Goal: Task Accomplishment & Management: Manage account settings

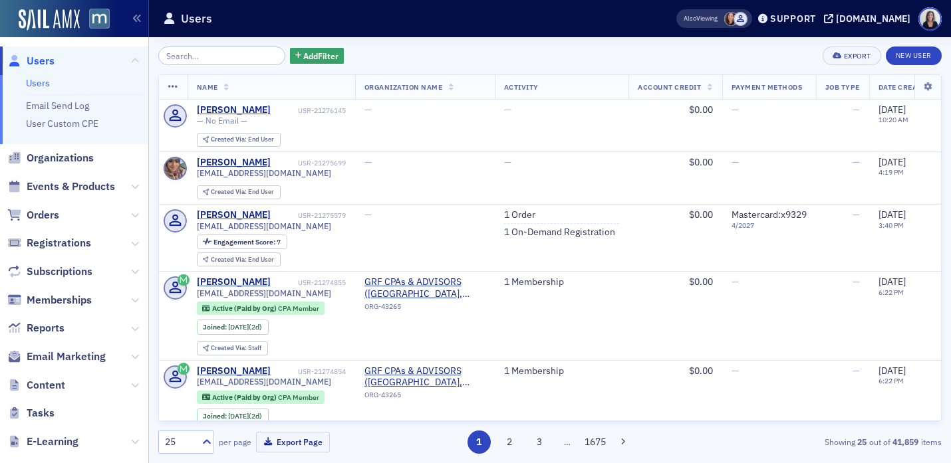
click at [193, 53] on input "search" at bounding box center [221, 56] width 127 height 19
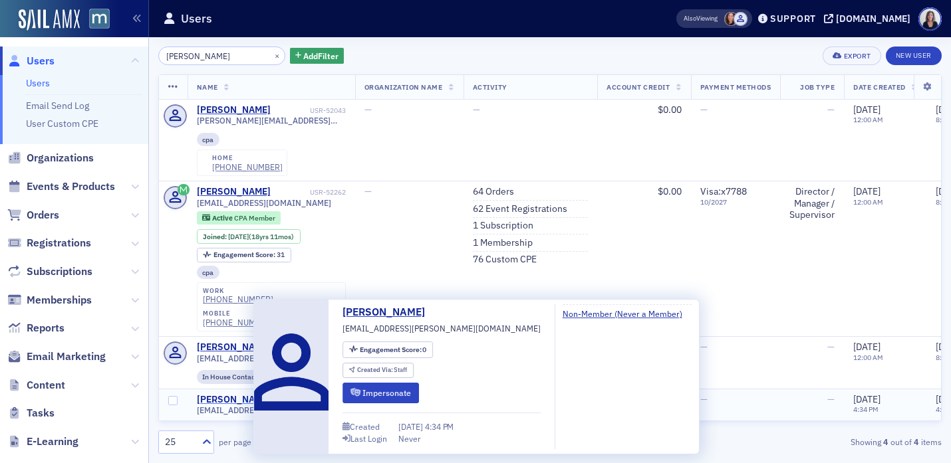
type input "Jeanna Reif"
click at [233, 394] on div "Jenna Reifler" at bounding box center [234, 400] width 74 height 12
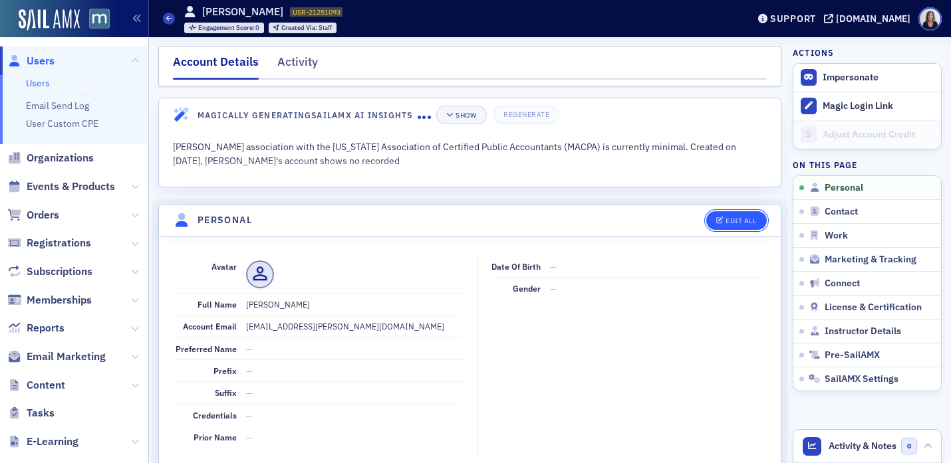
click at [734, 219] on div "Edit All" at bounding box center [740, 220] width 31 height 7
select select "US"
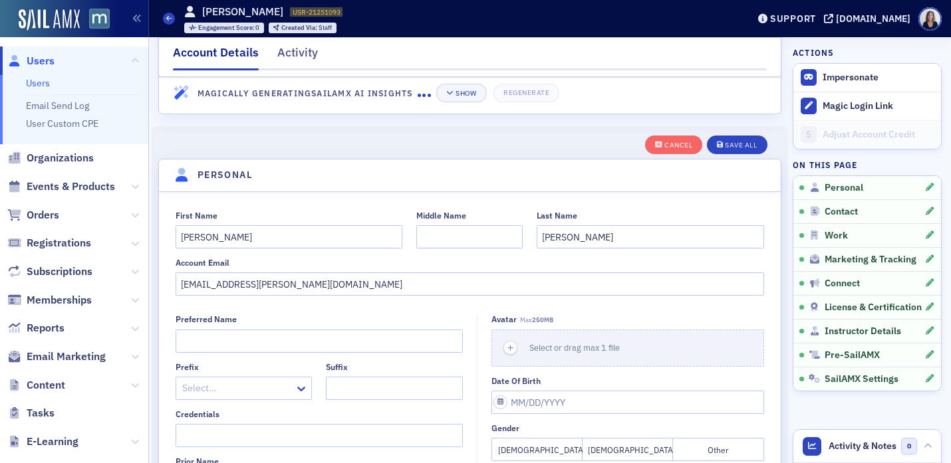
scroll to position [155, 0]
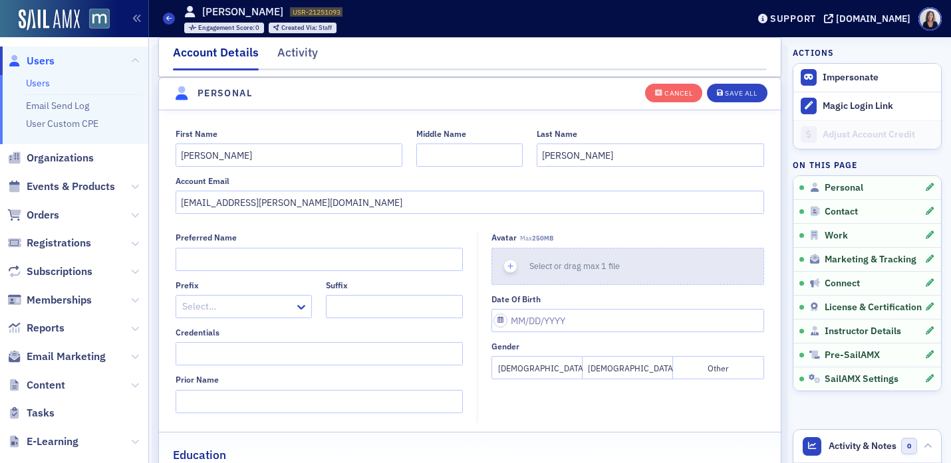
click at [540, 271] on span "Select or drag max 1 file" at bounding box center [574, 266] width 90 height 11
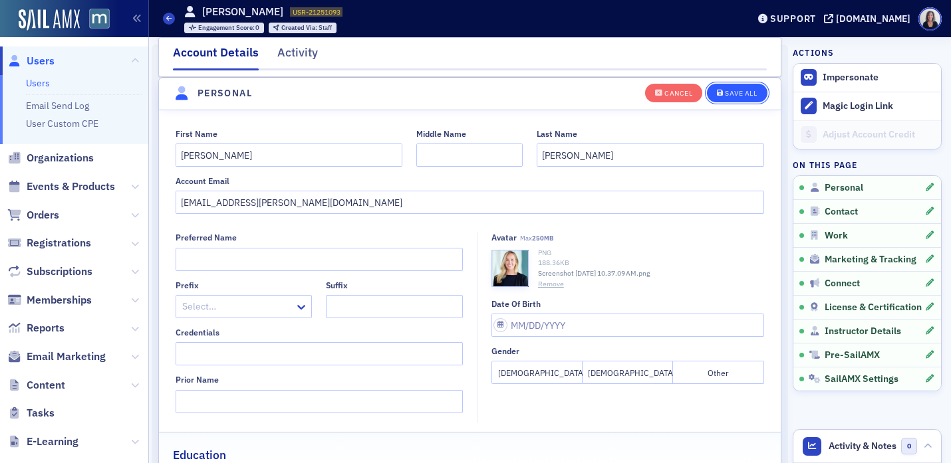
click at [735, 96] on div "Save All" at bounding box center [741, 93] width 32 height 7
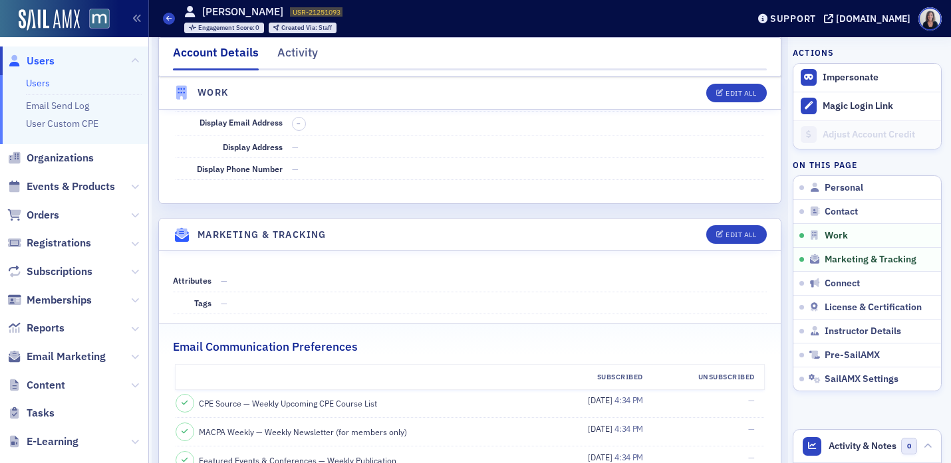
scroll to position [1141, 0]
click at [730, 238] on div "Edit All" at bounding box center [740, 234] width 31 height 7
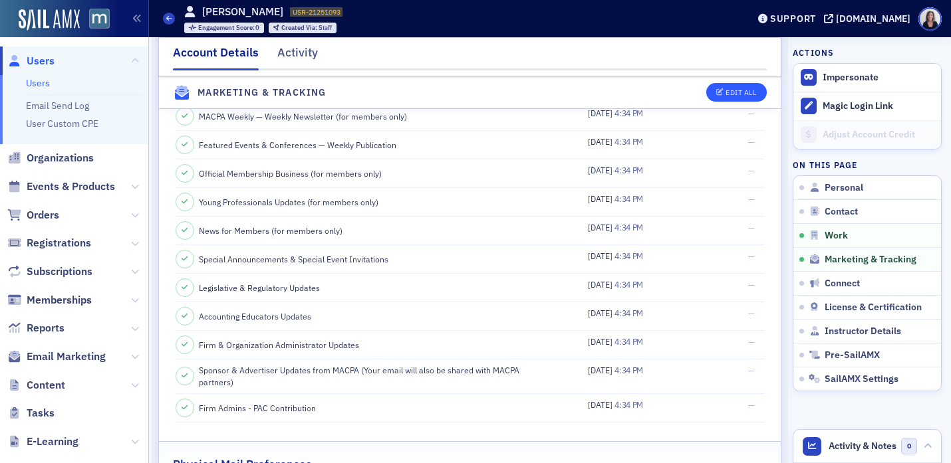
select select "US"
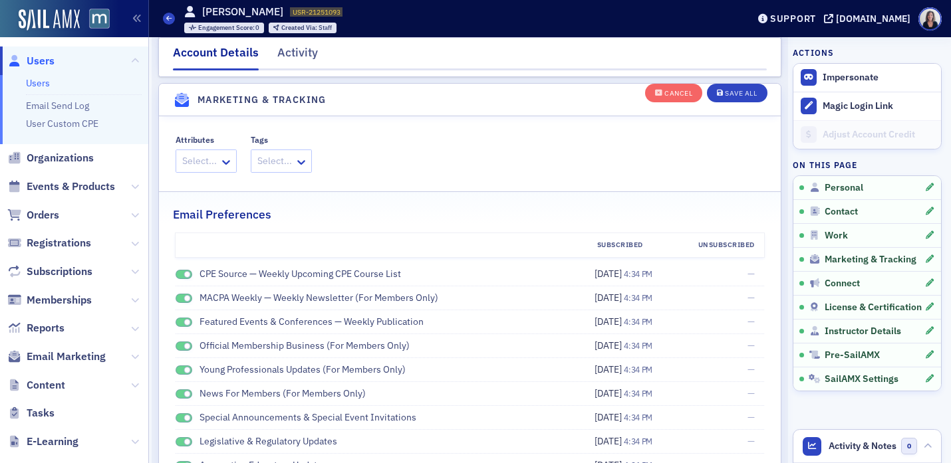
scroll to position [1559, 0]
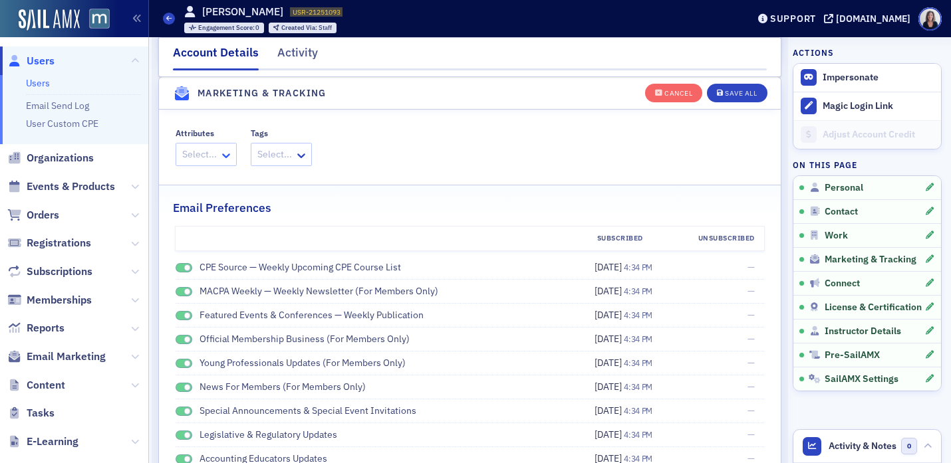
click at [227, 156] on icon at bounding box center [225, 155] width 13 height 13
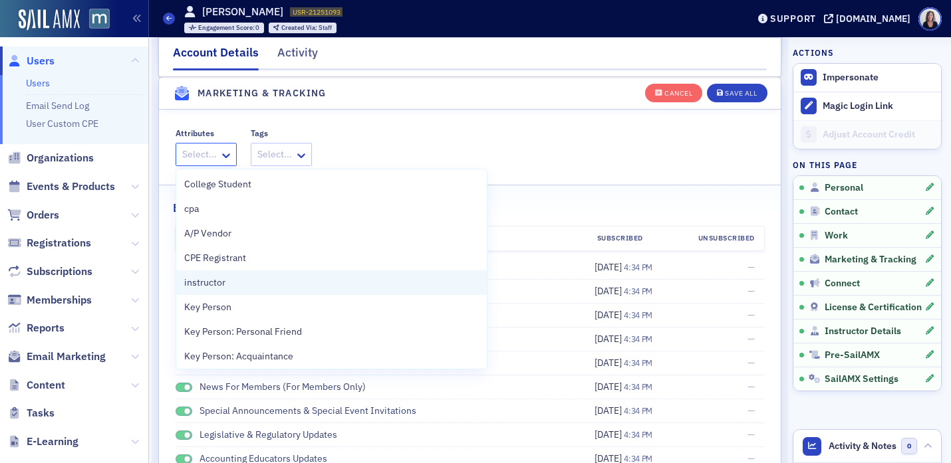
click at [216, 279] on span "instructor" at bounding box center [204, 283] width 41 height 14
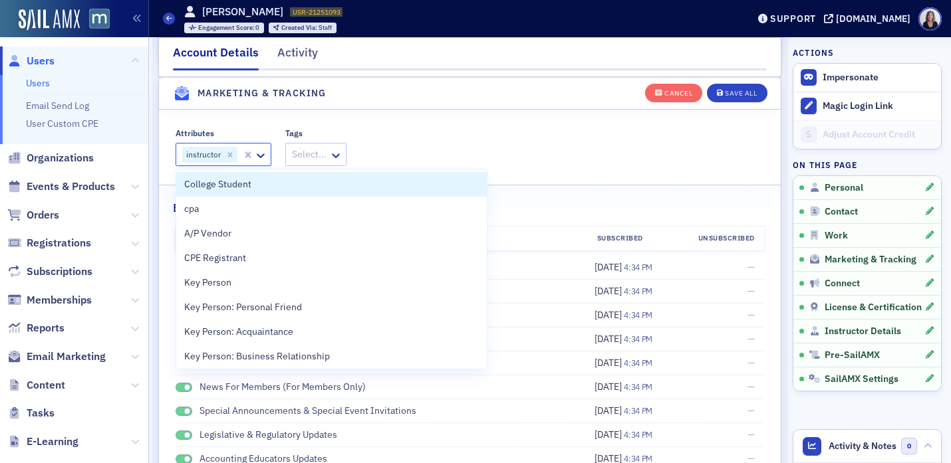
click at [479, 155] on div "Attributes option instructor, selected. College Student, 1 of 64. 64 results av…" at bounding box center [469, 147] width 589 height 38
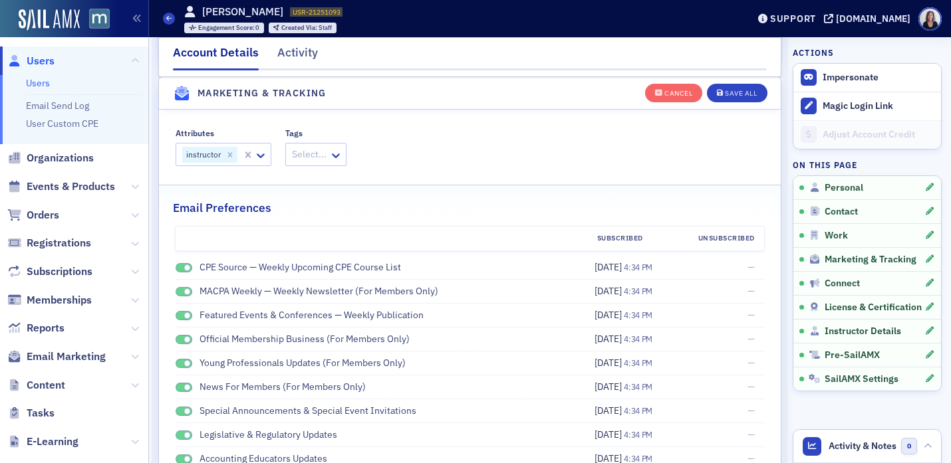
click at [185, 270] on span at bounding box center [186, 268] width 7 height 7
click at [183, 294] on span at bounding box center [183, 292] width 17 height 10
click at [181, 316] on span at bounding box center [183, 316] width 17 height 10
click at [183, 342] on span at bounding box center [186, 339] width 7 height 7
click at [183, 360] on span at bounding box center [183, 364] width 17 height 10
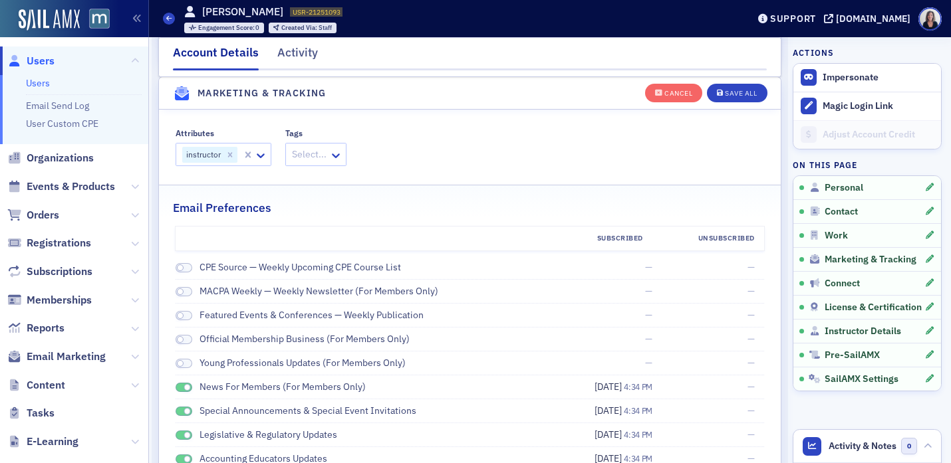
click at [186, 388] on span at bounding box center [186, 387] width 7 height 7
click at [186, 411] on span at bounding box center [186, 411] width 7 height 7
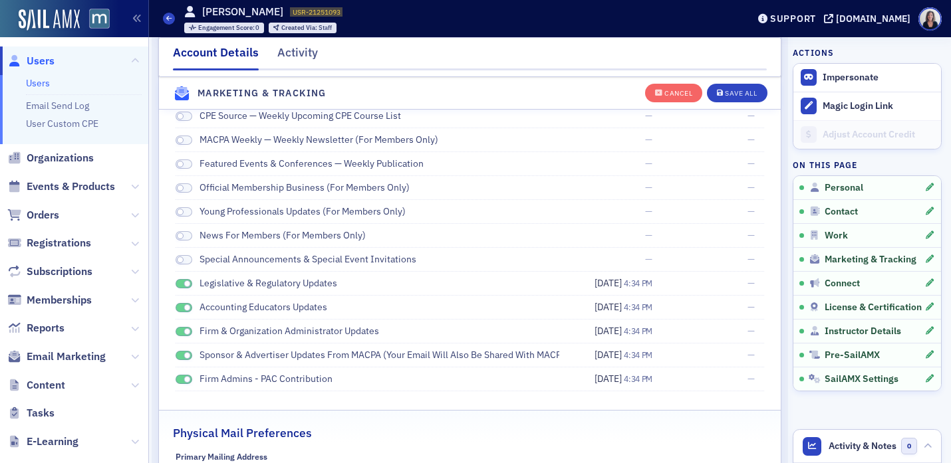
scroll to position [1849, 0]
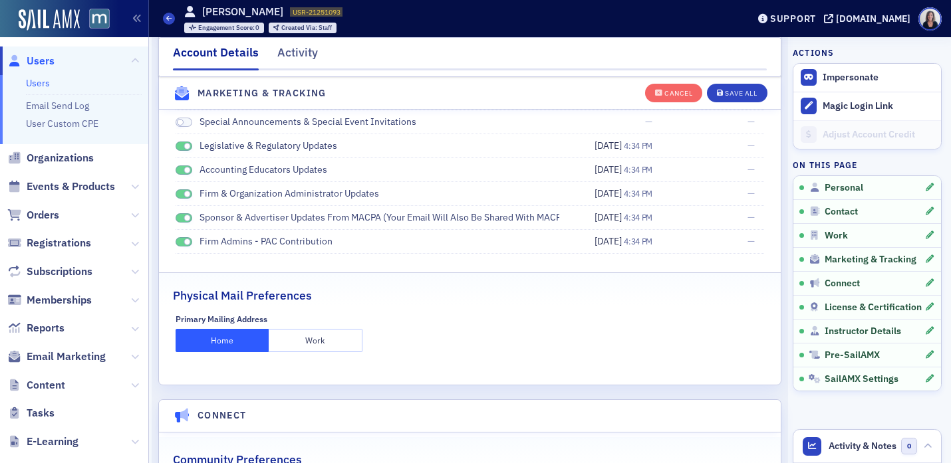
click at [183, 149] on span at bounding box center [186, 146] width 7 height 7
click at [185, 170] on span at bounding box center [186, 170] width 7 height 7
click at [188, 197] on span at bounding box center [186, 194] width 7 height 7
click at [187, 217] on span at bounding box center [186, 218] width 7 height 7
click at [186, 242] on span at bounding box center [186, 242] width 7 height 7
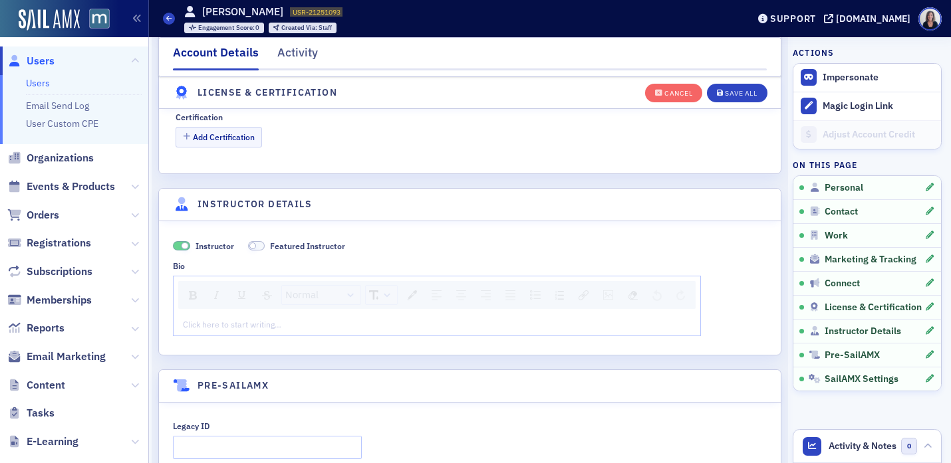
scroll to position [2506, 0]
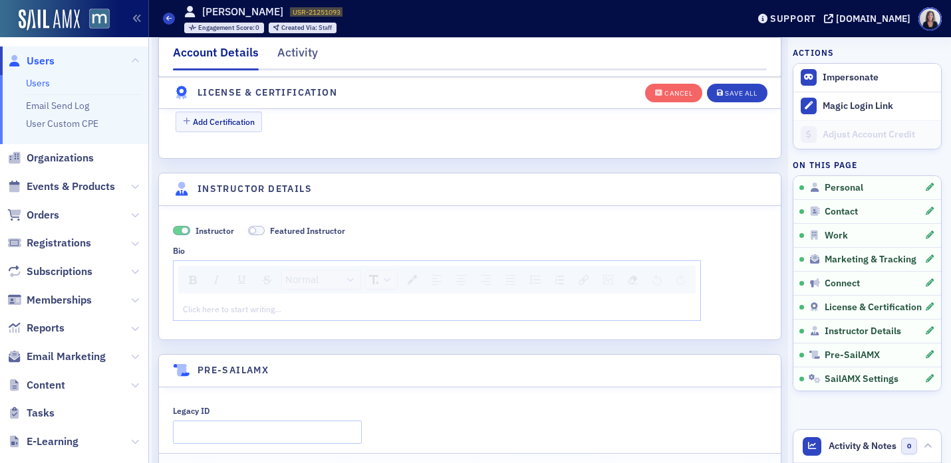
click at [413, 308] on div "rdw-editor" at bounding box center [436, 309] width 507 height 12
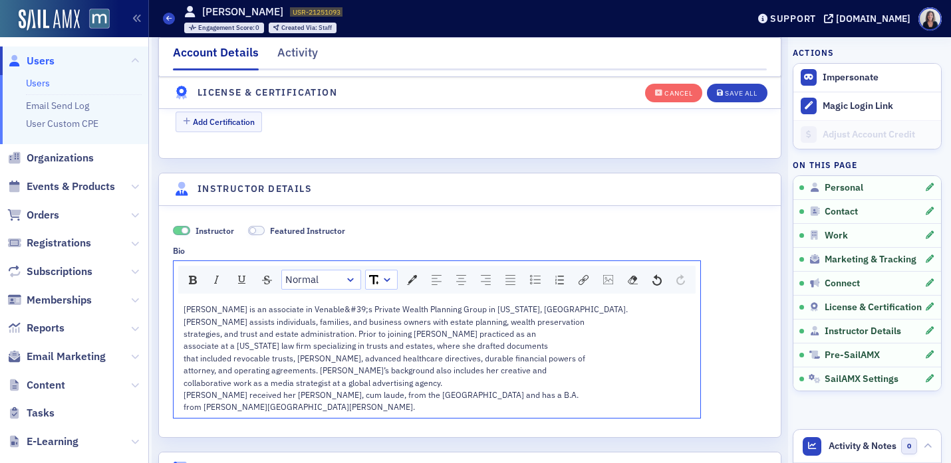
click at [551, 311] on div "Jenna Reifler is an associate in Venable&#39;s Private Wealth Planning Group in…" at bounding box center [436, 309] width 507 height 12
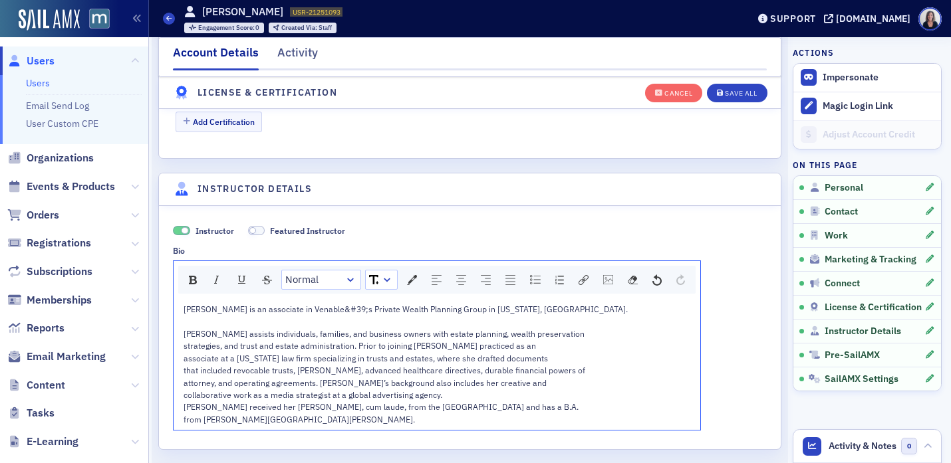
click at [183, 349] on span "strategies, and trust and estate administration. Prior to joining Venable, Jenn…" at bounding box center [359, 345] width 352 height 11
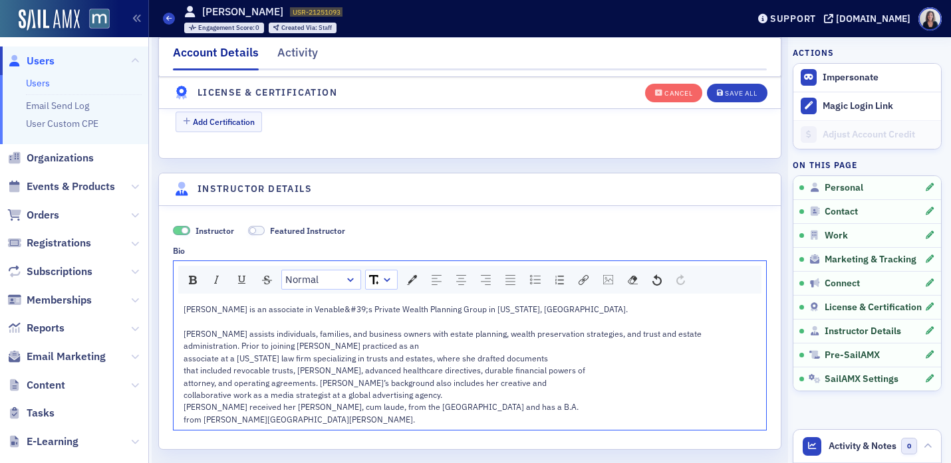
click at [186, 363] on span "associate at a Maryland law firm specializing in trusts and estates, where she …" at bounding box center [365, 358] width 364 height 11
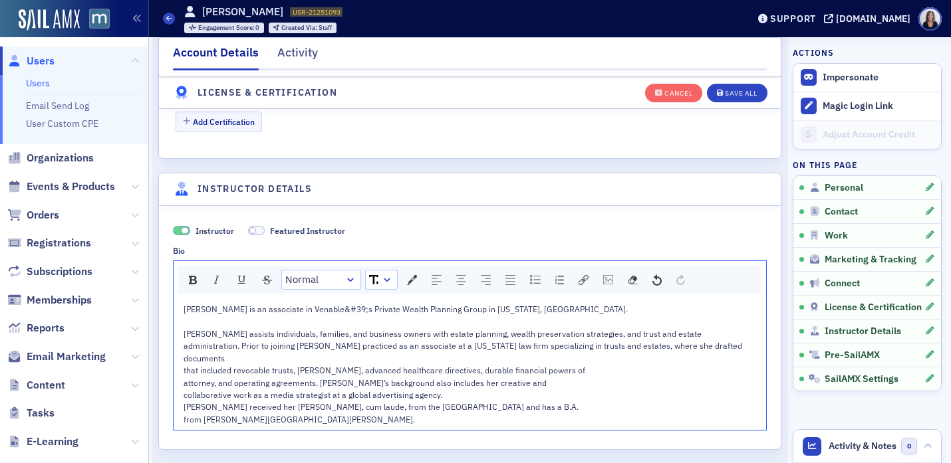
click at [183, 365] on span "that included revocable trusts, wills, advanced healthcare directives, durable …" at bounding box center [383, 370] width 401 height 11
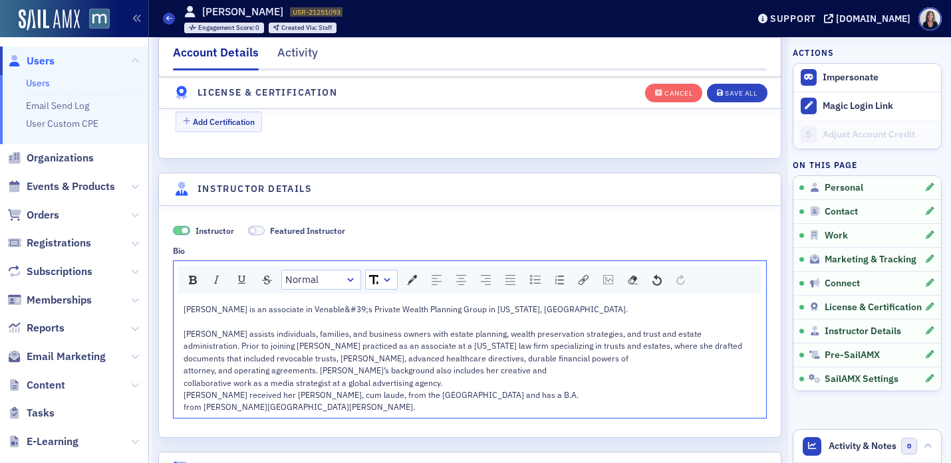
click at [183, 362] on span "Jenna assists individuals, families, and business owners with estate planning, …" at bounding box center [463, 345] width 560 height 35
click at [183, 374] on span "attorney, and operating agreements. Jenna’s background also includes her creati…" at bounding box center [364, 370] width 363 height 11
click at [185, 386] on span "collaborative work as a media strategist at a global advertising agency." at bounding box center [312, 383] width 259 height 11
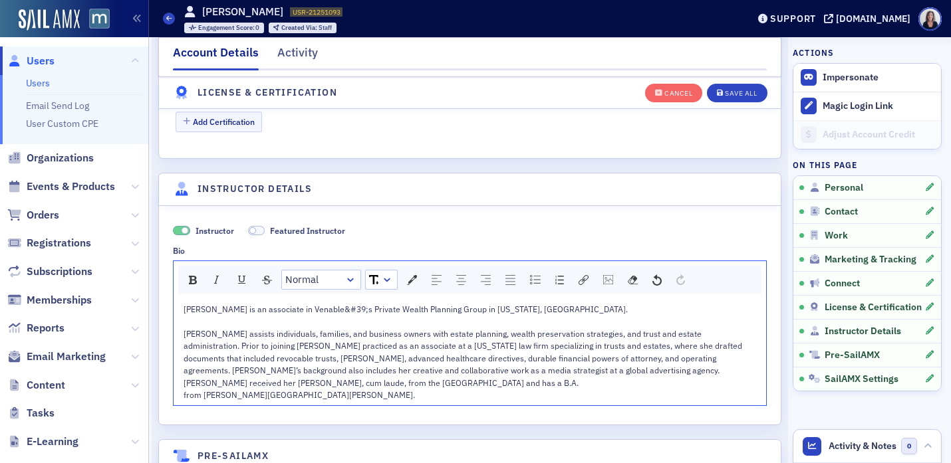
click at [187, 386] on span "Jenna received her J.D., cum laude, from the University of Miami School of Law …" at bounding box center [380, 383] width 395 height 11
click at [184, 395] on span "from Johns Hopkins University." at bounding box center [298, 395] width 231 height 11
click at [209, 350] on span "Jenna assists individuals, families, and business owners with estate planning, …" at bounding box center [463, 351] width 560 height 47
click at [356, 312] on span "Jenna Reifler is an associate in Venable&#39;s Private Wealth Planning Group in…" at bounding box center [405, 309] width 444 height 11
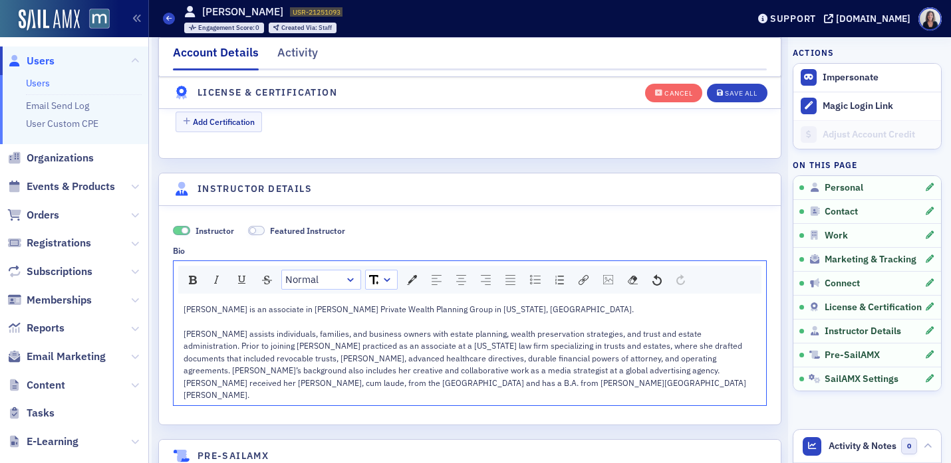
click at [211, 352] on span "Jenna assists individuals, families, and business owners with estate planning, …" at bounding box center [463, 351] width 560 height 47
click at [739, 96] on div "Save All" at bounding box center [741, 93] width 32 height 7
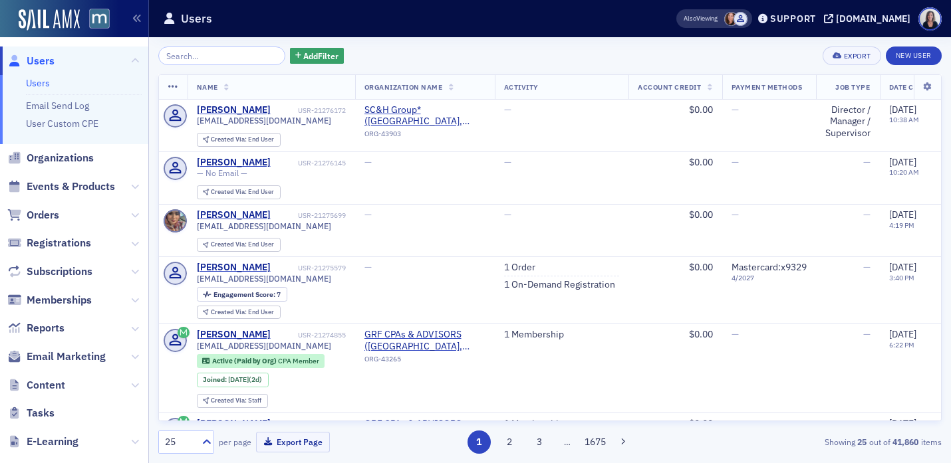
click at [193, 56] on input "search" at bounding box center [221, 56] width 127 height 19
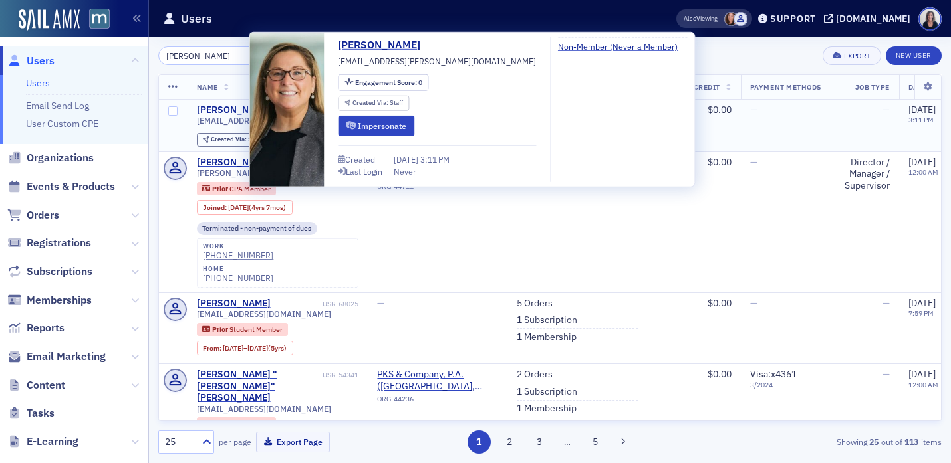
type input "Emily Plocki"
click at [211, 111] on div "Emily Plocki" at bounding box center [234, 110] width 74 height 12
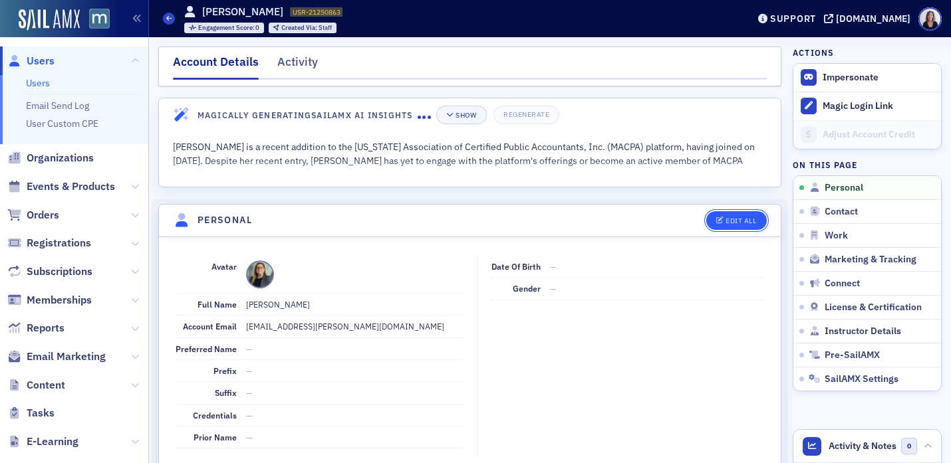
click at [735, 217] on div "Edit All" at bounding box center [740, 220] width 31 height 7
select select "US"
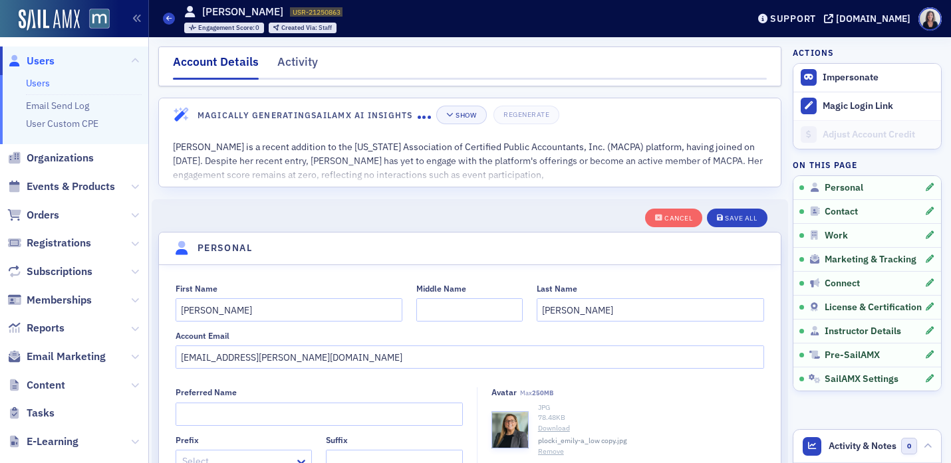
scroll to position [155, 0]
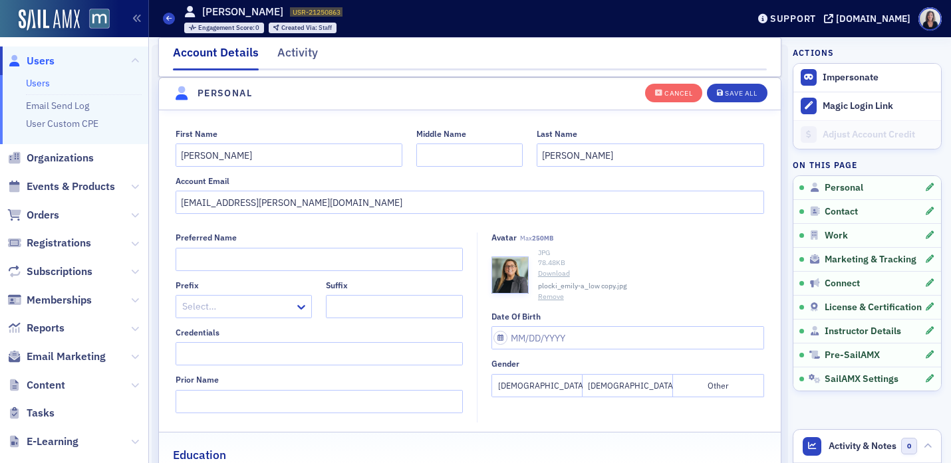
click at [555, 293] on button "Remove" at bounding box center [551, 297] width 26 height 11
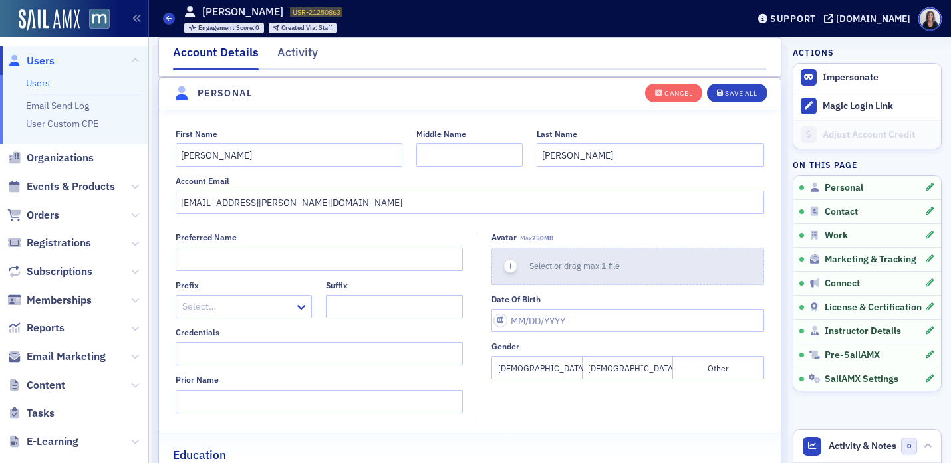
click at [516, 263] on icon "button" at bounding box center [511, 267] width 12 height 12
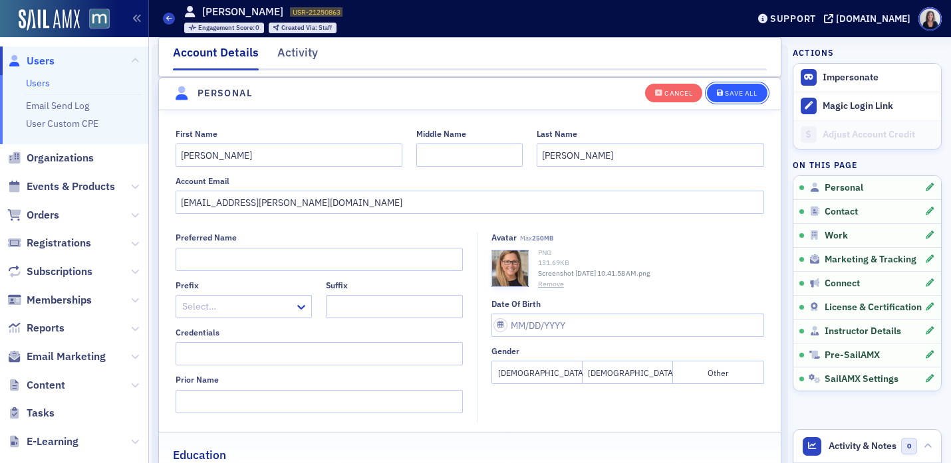
click at [749, 94] on div "Save All" at bounding box center [741, 93] width 32 height 7
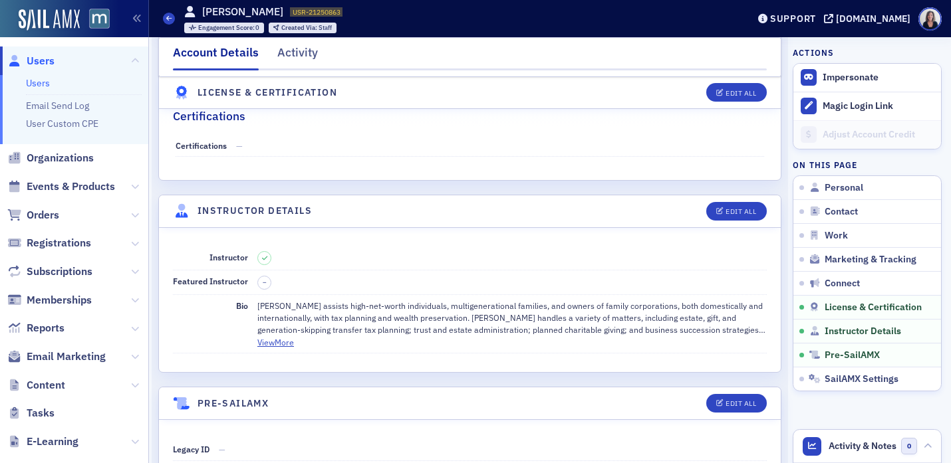
scroll to position [2277, 0]
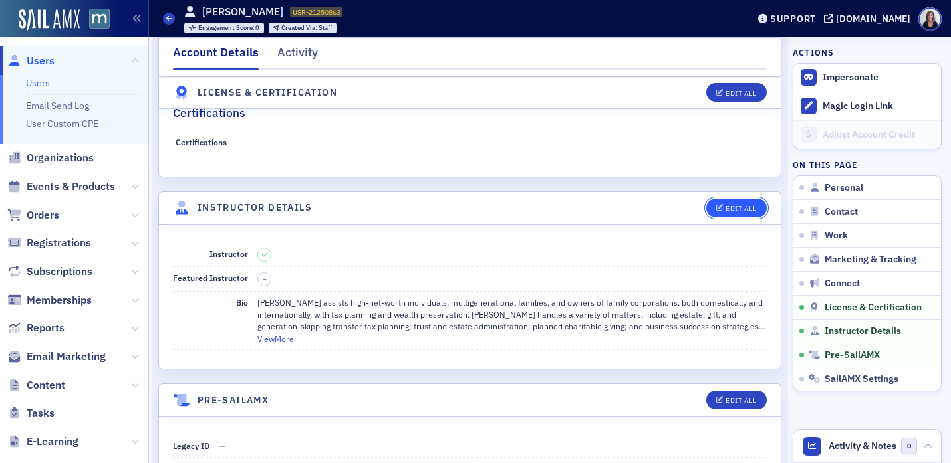
click at [742, 211] on div "Edit All" at bounding box center [740, 208] width 31 height 7
select select "US"
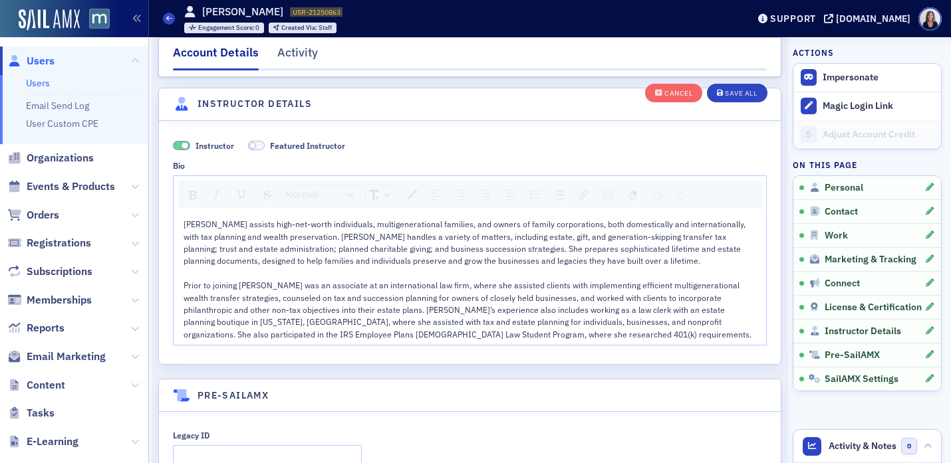
scroll to position [2604, 0]
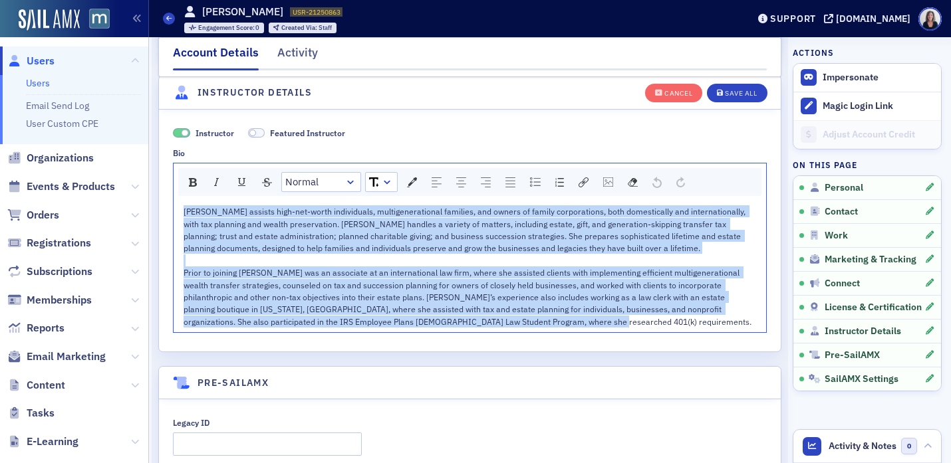
drag, startPoint x: 486, startPoint y: 325, endPoint x: 183, endPoint y: 214, distance: 322.8
click at [183, 214] on div "Emily Plocki assists high-net-worth individuals, multigenerational families, an…" at bounding box center [469, 266] width 573 height 122
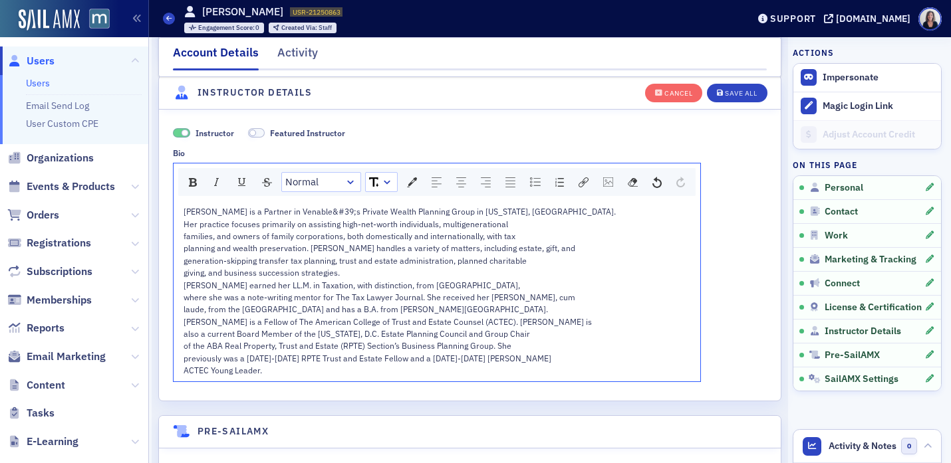
click at [340, 211] on span "Emily Plocki is a Partner in Venable&#39;s Private Wealth Planning Group in Was…" at bounding box center [399, 211] width 432 height 11
click at [185, 237] on span "families, and owners of family corporations, both domestically and internationa…" at bounding box center [349, 236] width 332 height 11
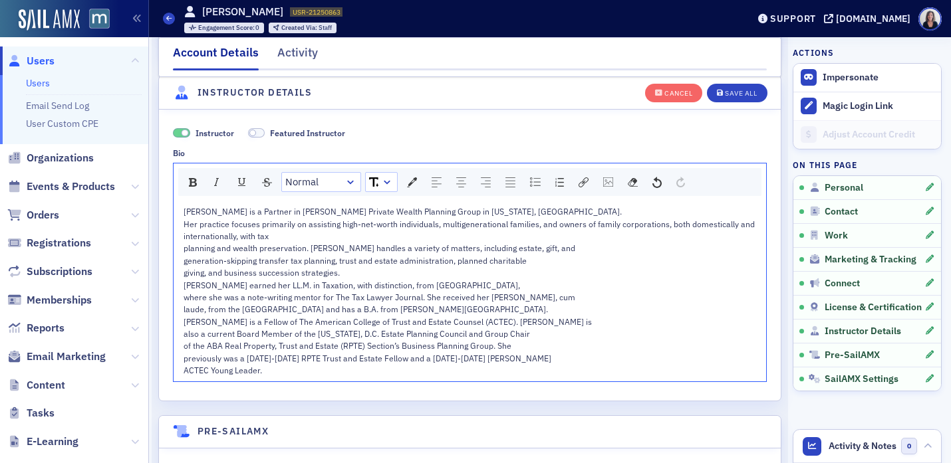
click at [184, 252] on span "planning and wealth preservation. Emily handles a variety of matters, including…" at bounding box center [379, 248] width 392 height 11
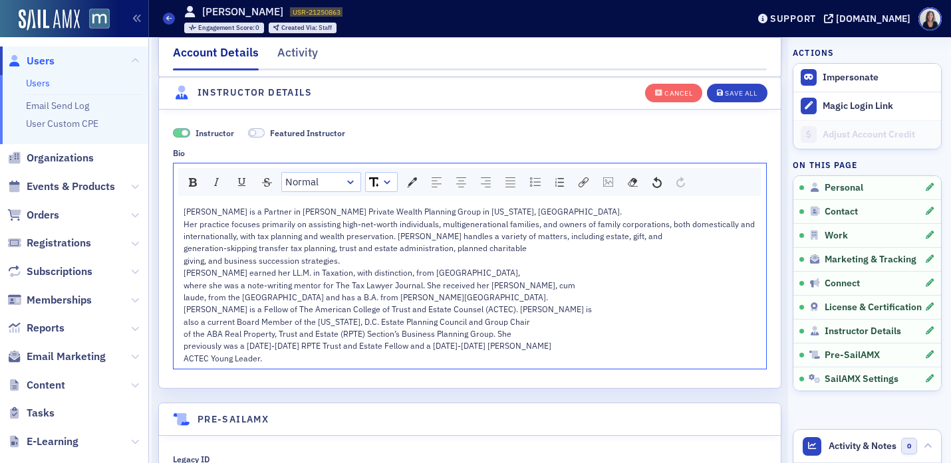
click at [184, 249] on span "generation-skipping transfer tax planning, trust and estate administration, pla…" at bounding box center [354, 248] width 343 height 11
click at [186, 265] on span "giving, and business succession strategies." at bounding box center [261, 260] width 156 height 11
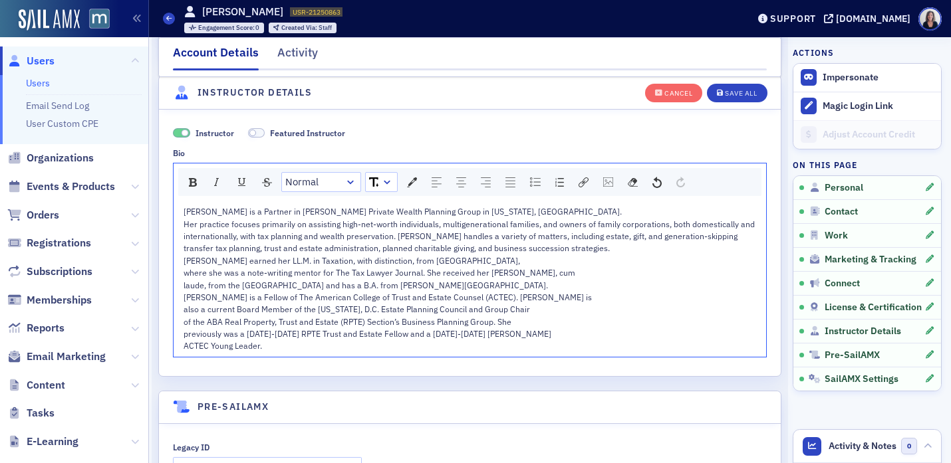
click at [184, 261] on span "Emily earned her LL.M. in Taxation, with distinction, from Georgetown Universit…" at bounding box center [351, 260] width 336 height 11
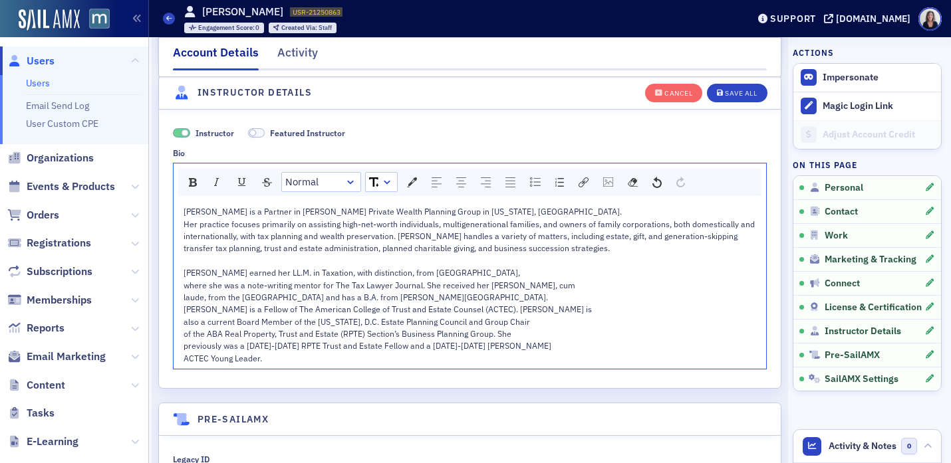
click at [183, 288] on span "where she was a note-writing mentor for The Tax Lawyer Journal. She received he…" at bounding box center [379, 285] width 392 height 11
click at [183, 299] on span "laude, from the University of Toledo College of Law and has a B.A. from Kenyon …" at bounding box center [365, 297] width 364 height 11
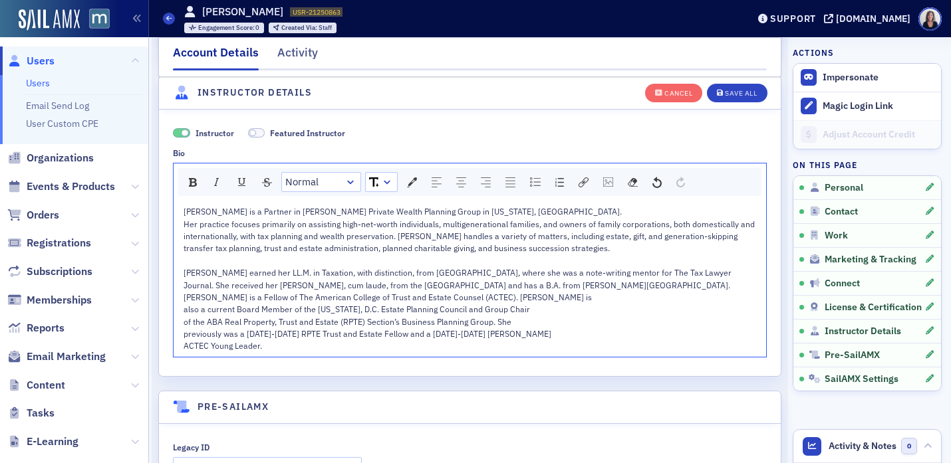
click at [185, 300] on span "Emily is a Fellow of The American College of Trust and Estate Counsel (ACTEC). …" at bounding box center [387, 297] width 408 height 11
click at [183, 311] on span "also a current Board Member of the Washington, D.C. Estate Planning Council and…" at bounding box center [356, 309] width 346 height 11
click at [184, 324] on span "of the ABA Real Property, Trust and Estate (RPTE) Section’s Business Planning G…" at bounding box center [347, 321] width 328 height 11
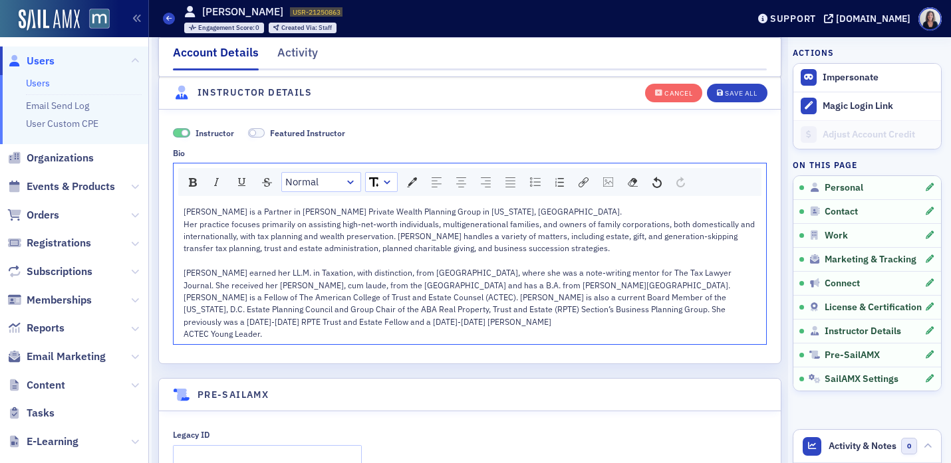
click at [185, 324] on span "previously was a 2018-2020 RPTE Trust and Estate Fellow and a 2020-2022 Dennis …" at bounding box center [367, 321] width 368 height 11
click at [184, 336] on span "ACTEC Young Leader." at bounding box center [222, 333] width 78 height 11
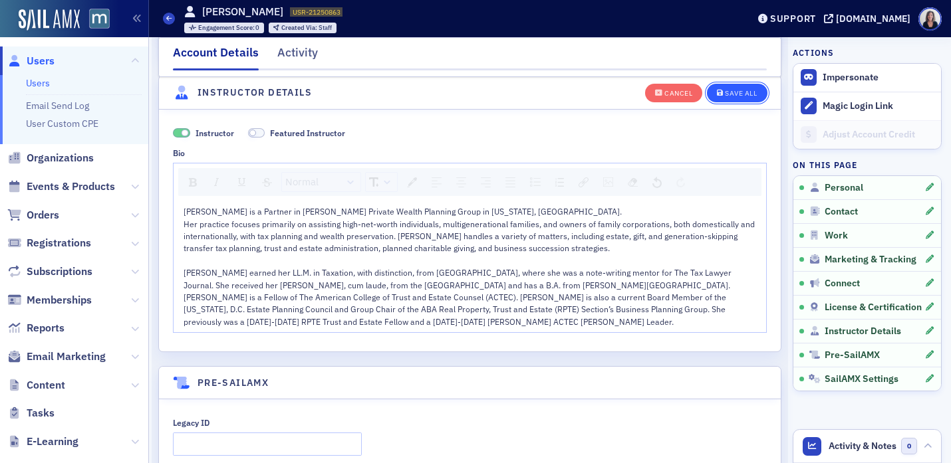
click at [746, 95] on div "Save All" at bounding box center [741, 93] width 32 height 7
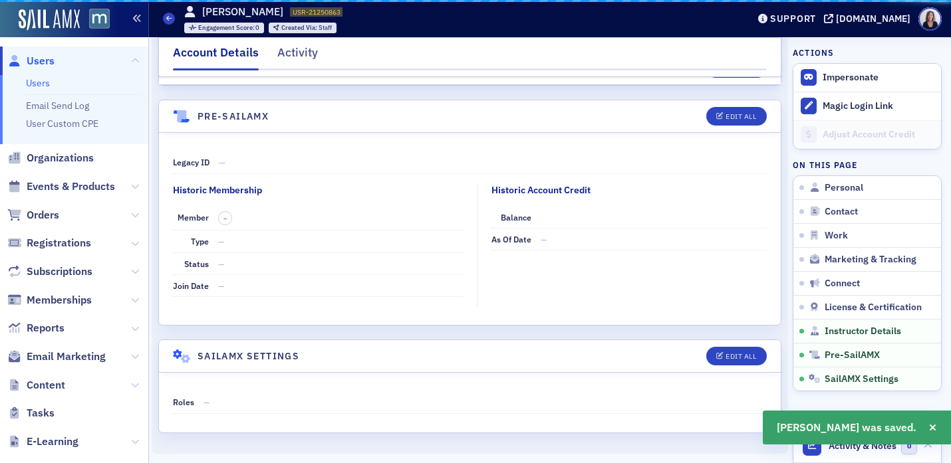
scroll to position [2572, 0]
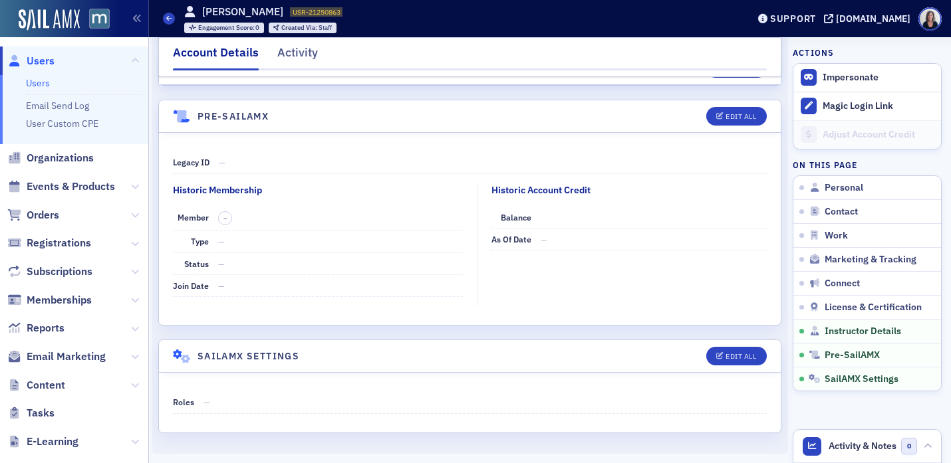
click at [49, 59] on span "Users" at bounding box center [41, 61] width 28 height 15
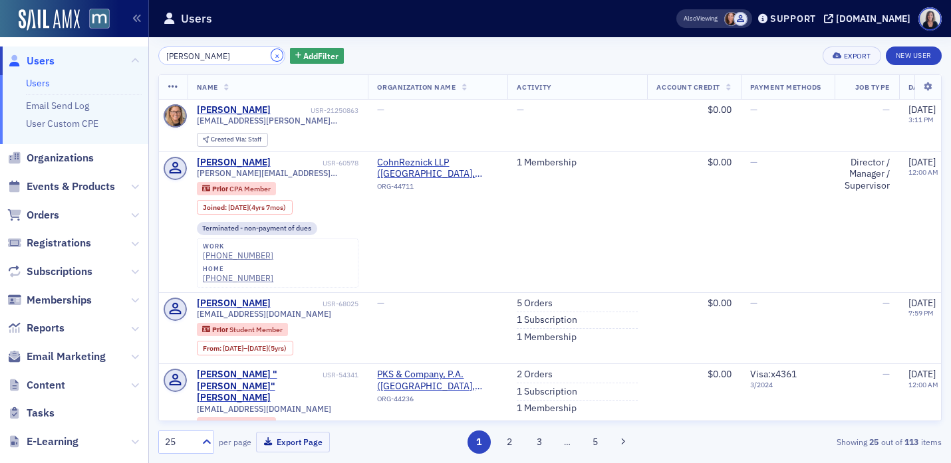
click at [271, 55] on button "×" at bounding box center [277, 55] width 12 height 12
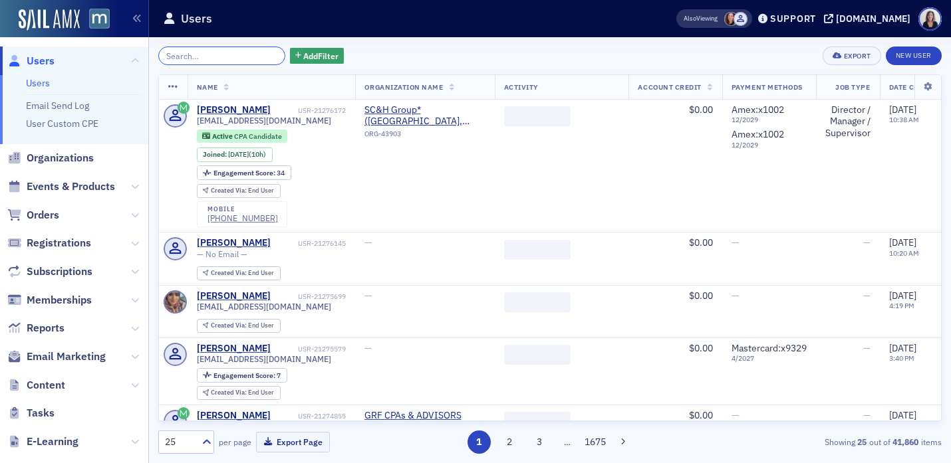
click at [251, 54] on input "search" at bounding box center [221, 56] width 127 height 19
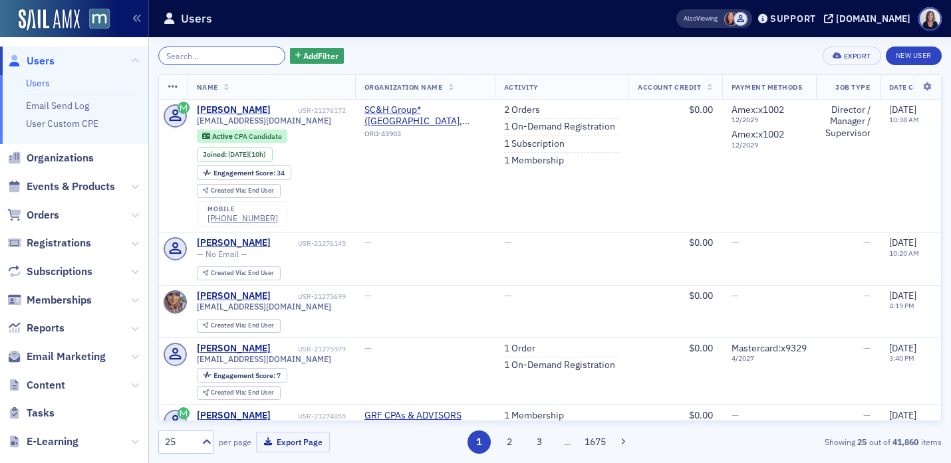
paste input "MFederman@lowenstein.com"
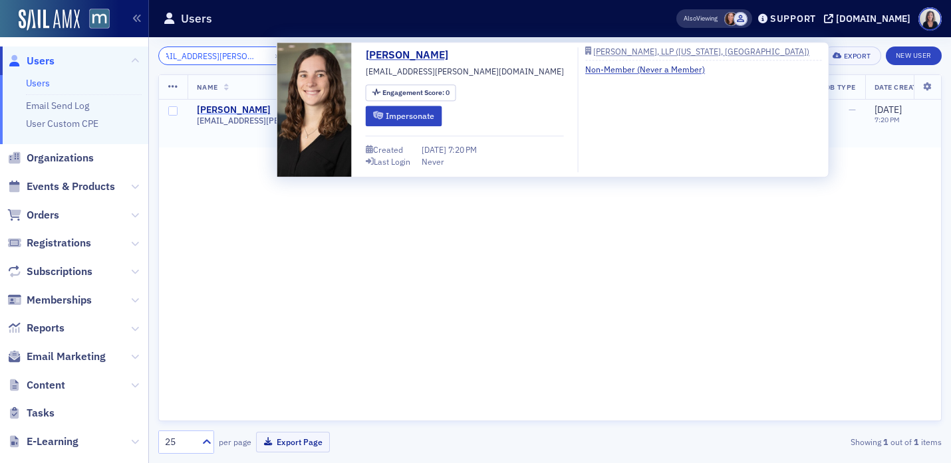
type input "MFederman@lowenstein.com"
click at [232, 107] on div "Meghan Federman" at bounding box center [234, 110] width 74 height 12
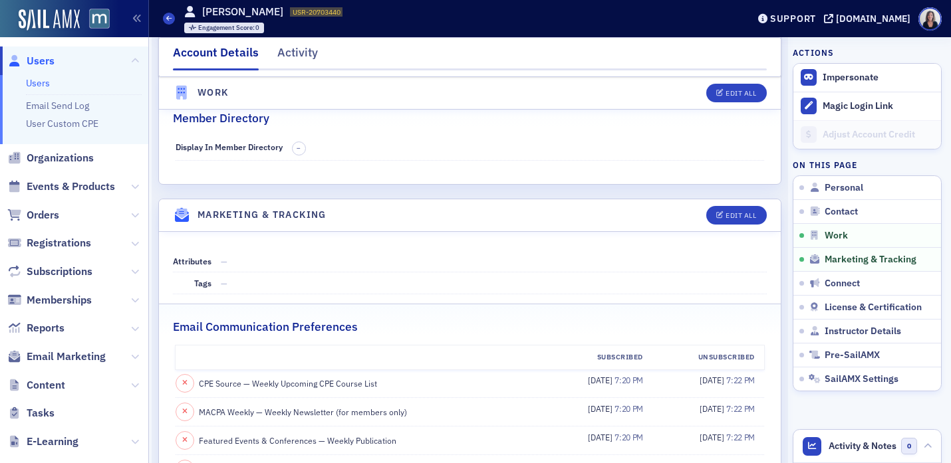
scroll to position [1105, 0]
click at [755, 218] on div "Edit All" at bounding box center [740, 214] width 31 height 7
select select "US"
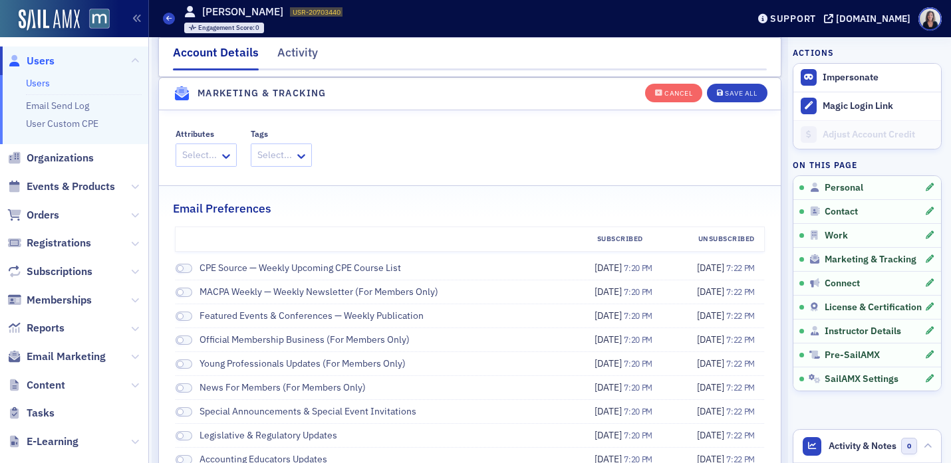
scroll to position [1496, 0]
click at [226, 156] on icon at bounding box center [226, 156] width 8 height 5
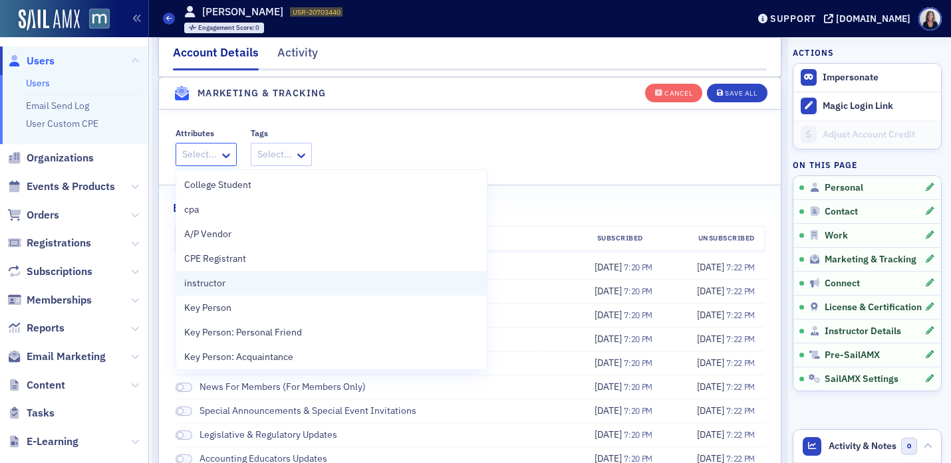
click at [205, 277] on span "instructor" at bounding box center [204, 284] width 41 height 14
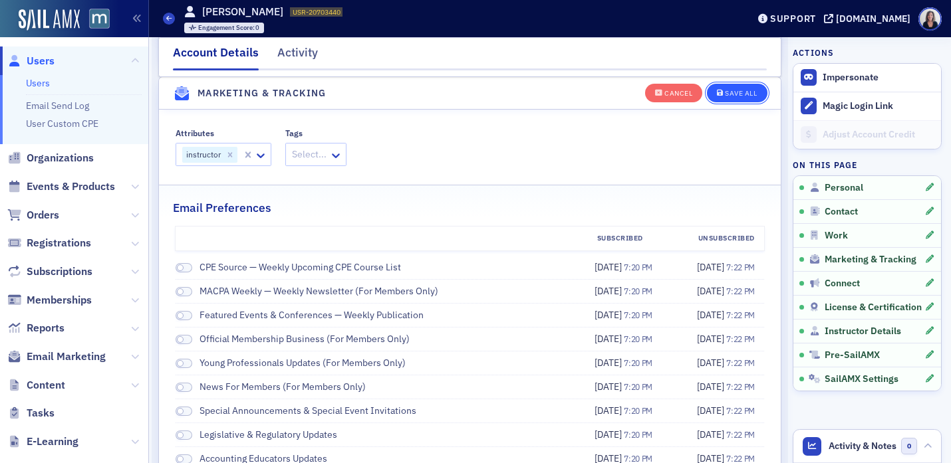
click at [742, 90] on div "Save All" at bounding box center [741, 93] width 32 height 7
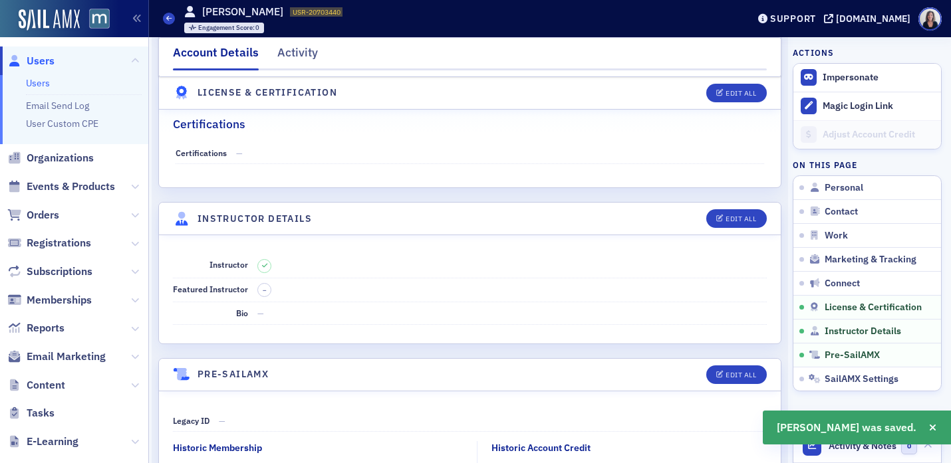
scroll to position [2222, 0]
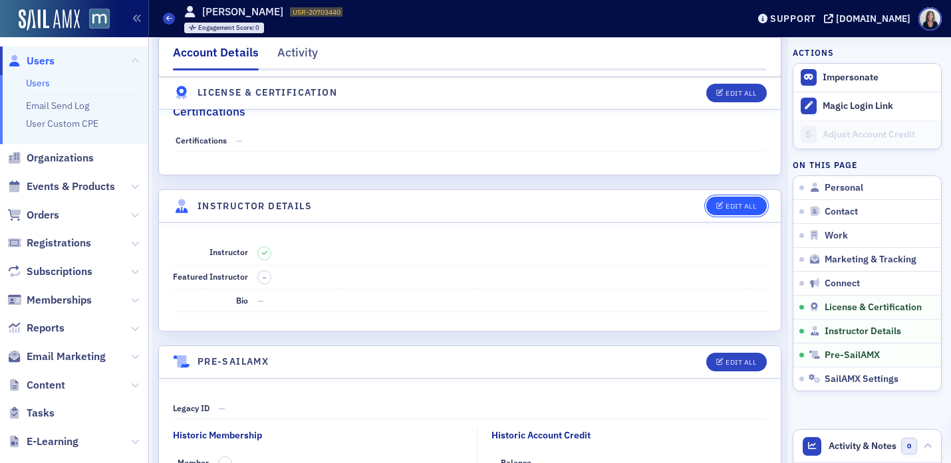
click at [748, 210] on div "Edit All" at bounding box center [740, 206] width 31 height 7
select select "US"
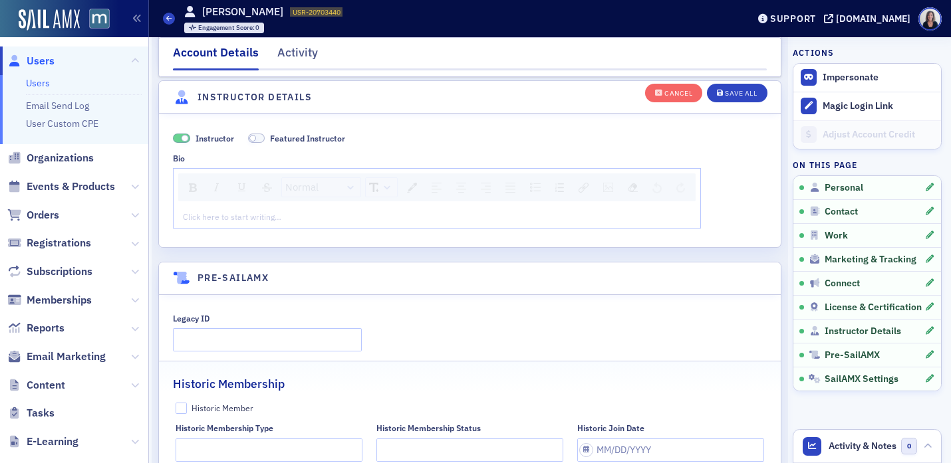
scroll to position [2541, 0]
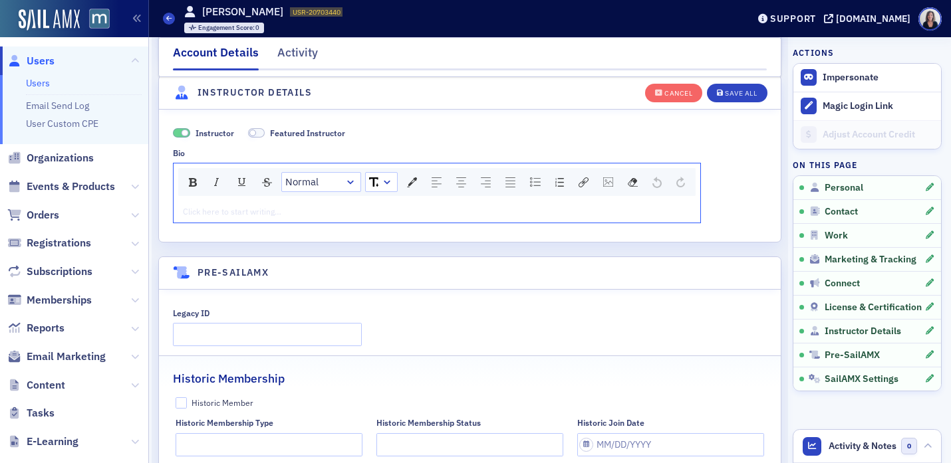
click at [465, 211] on div "rdw-editor" at bounding box center [436, 211] width 507 height 12
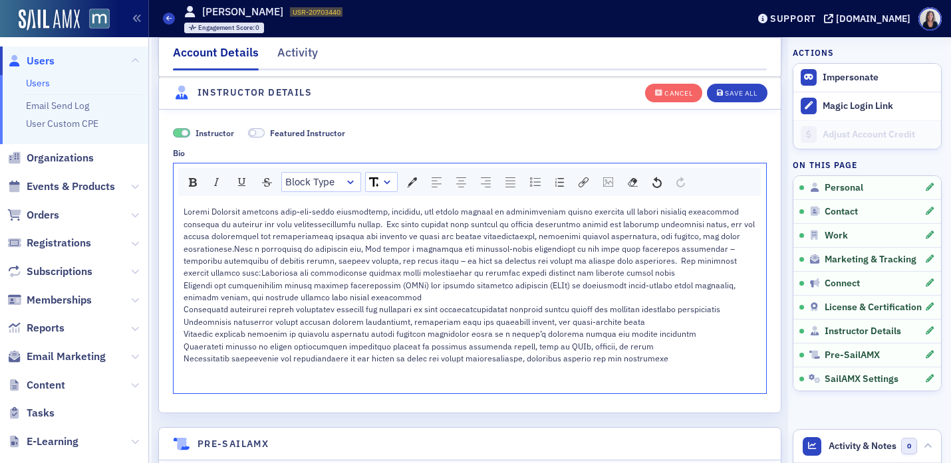
click at [721, 237] on span "rdw-editor" at bounding box center [469, 285] width 573 height 158
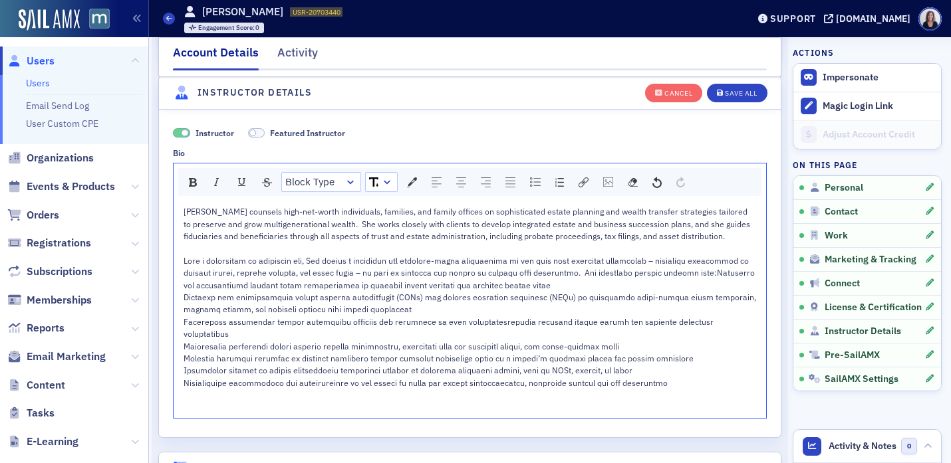
click at [566, 286] on div "rdw-editor" at bounding box center [469, 322] width 573 height 134
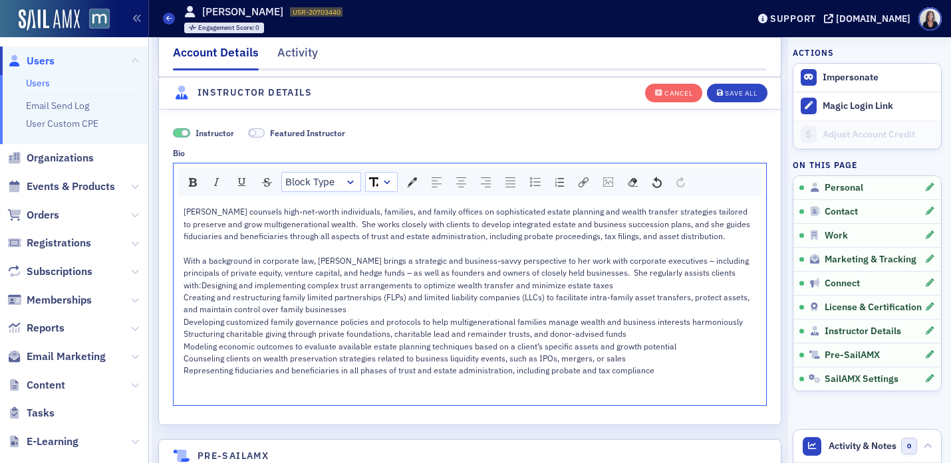
click at [705, 276] on span "With a background in corporate law, Meg brings a strategic and business-savvy p…" at bounding box center [466, 272] width 567 height 35
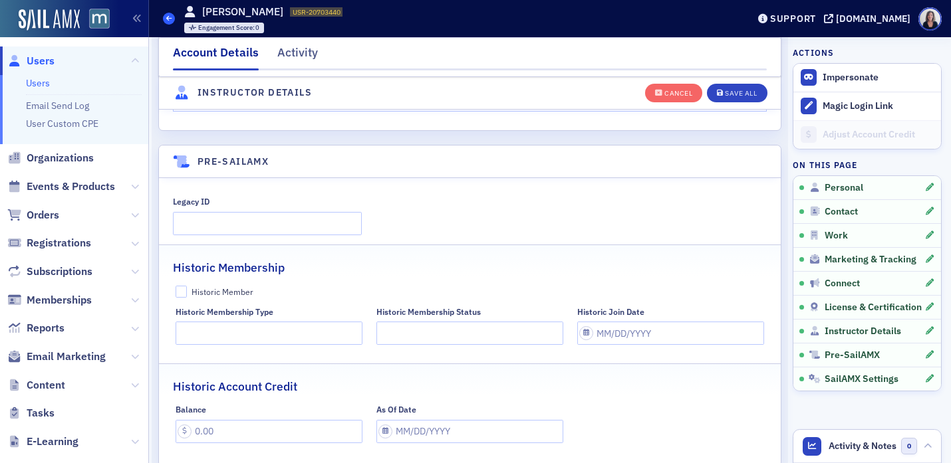
click at [170, 19] on icon at bounding box center [168, 18] width 5 height 6
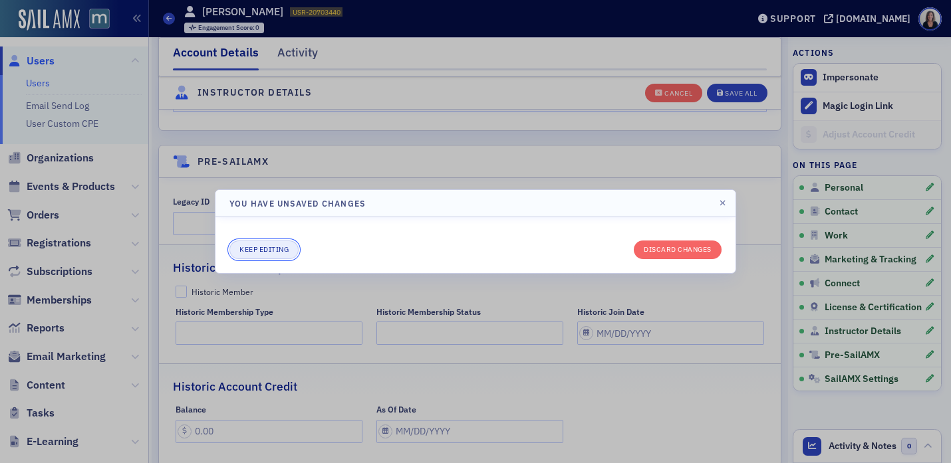
click at [276, 253] on button "Keep editing" at bounding box center [263, 250] width 69 height 19
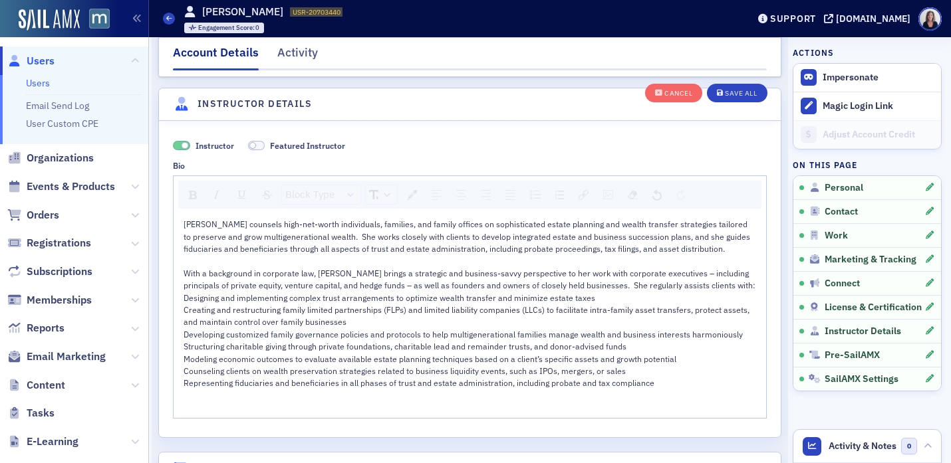
scroll to position [2534, 0]
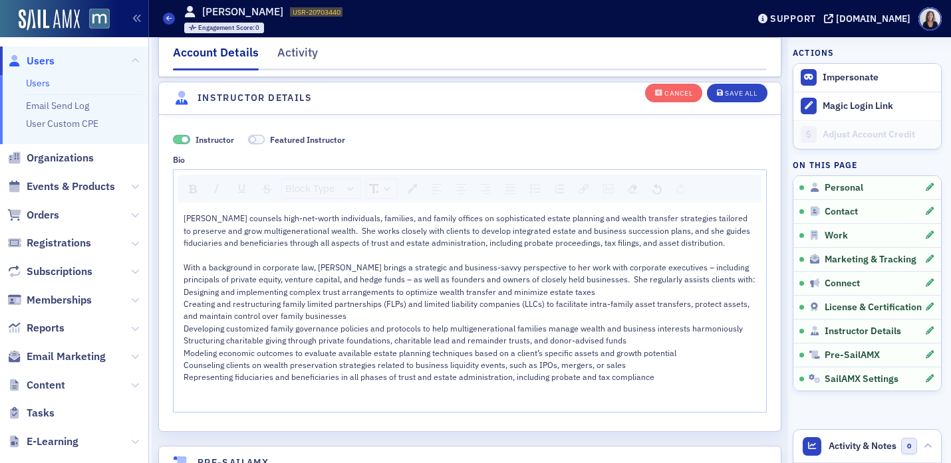
click at [718, 283] on div "With a background in corporate law, Meg brings a strategic and business-savvy p…" at bounding box center [469, 273] width 573 height 25
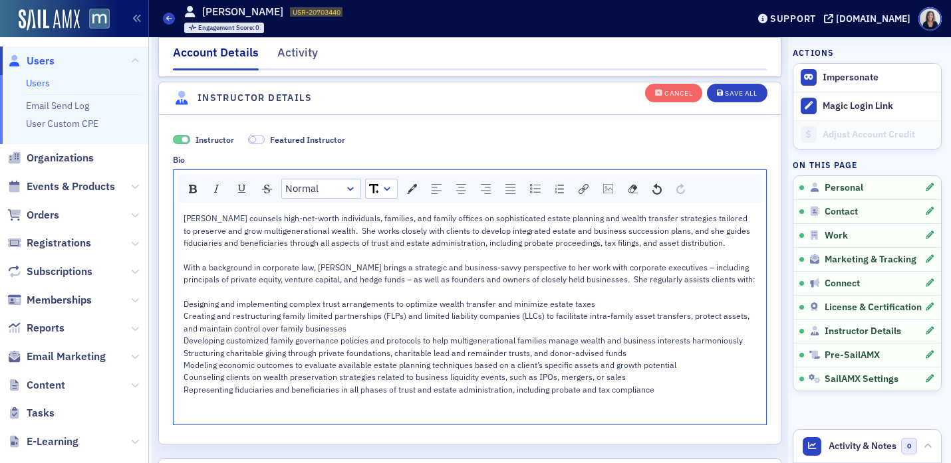
click at [183, 332] on span "Creating and restructuring family limited partnerships (FLPs) and limited liabi…" at bounding box center [467, 352] width 568 height 84
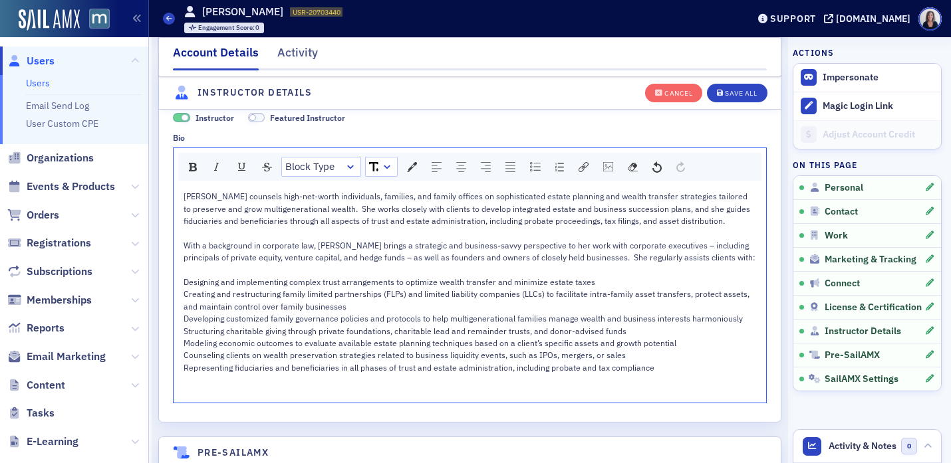
scroll to position [2560, 0]
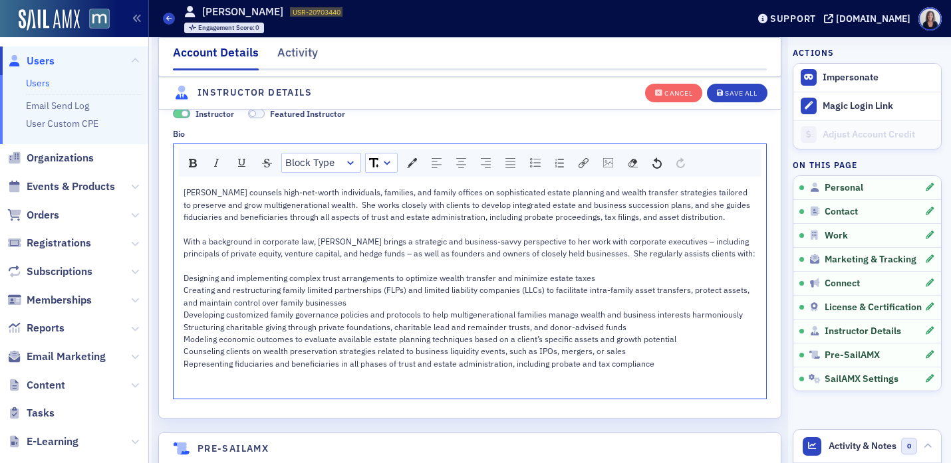
click at [197, 382] on div "rdw-editor" at bounding box center [469, 376] width 573 height 12
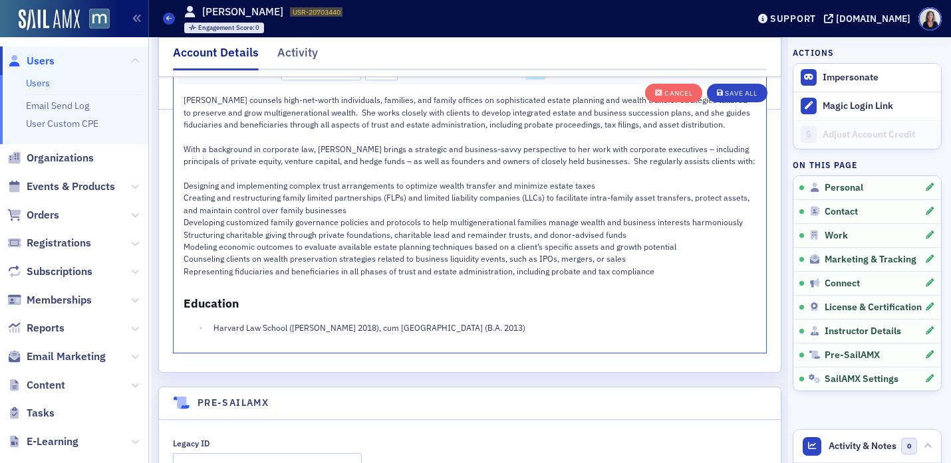
scroll to position [2653, 0]
click at [748, 92] on div "Save All" at bounding box center [741, 93] width 32 height 7
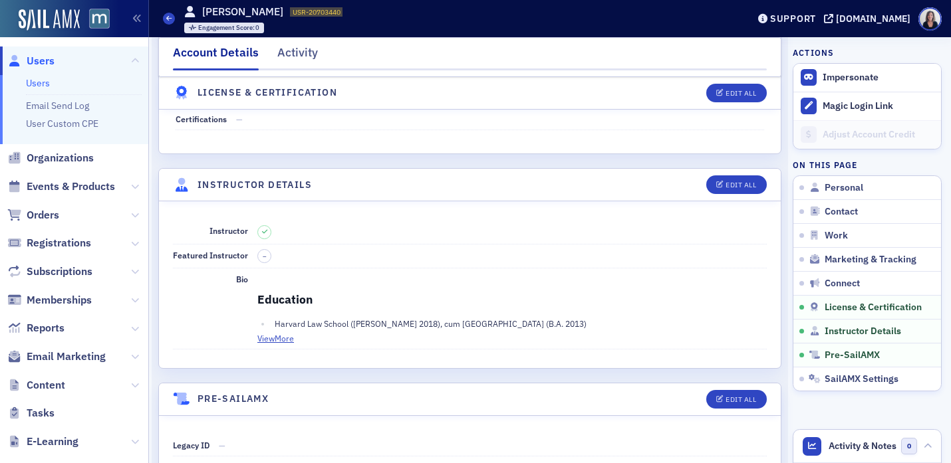
scroll to position [2219, 0]
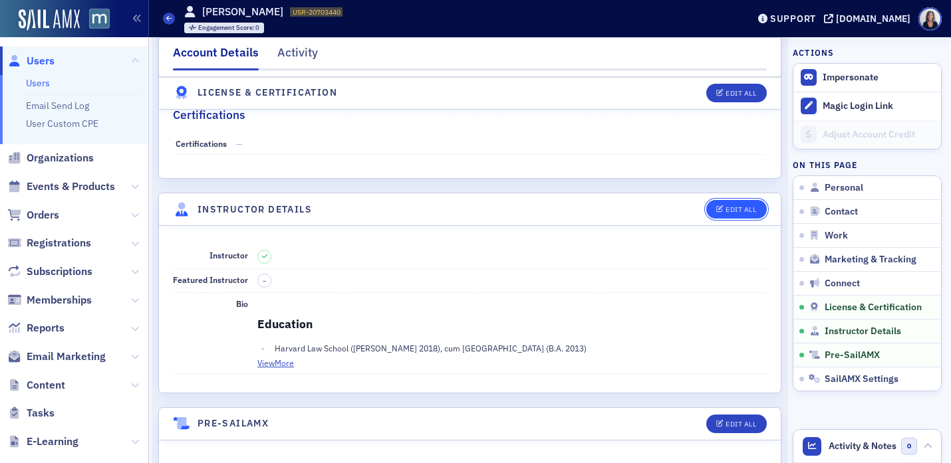
click at [741, 213] on div "Edit All" at bounding box center [740, 209] width 31 height 7
select select "US"
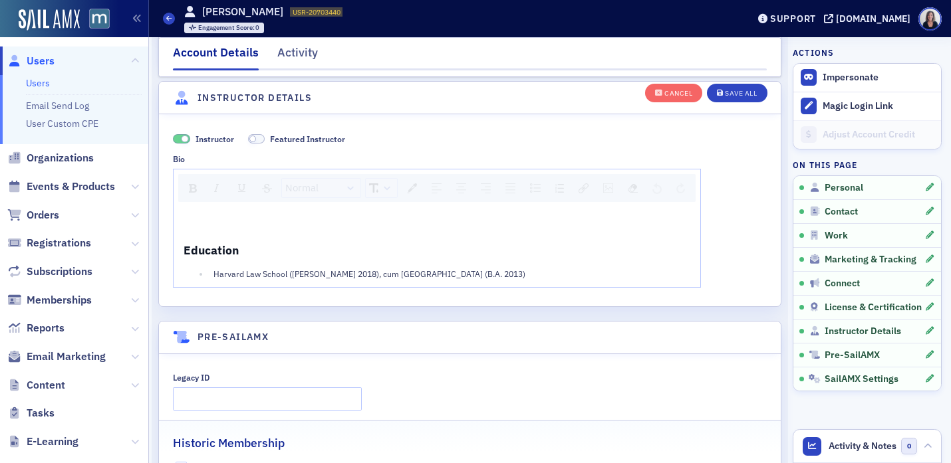
scroll to position [2541, 0]
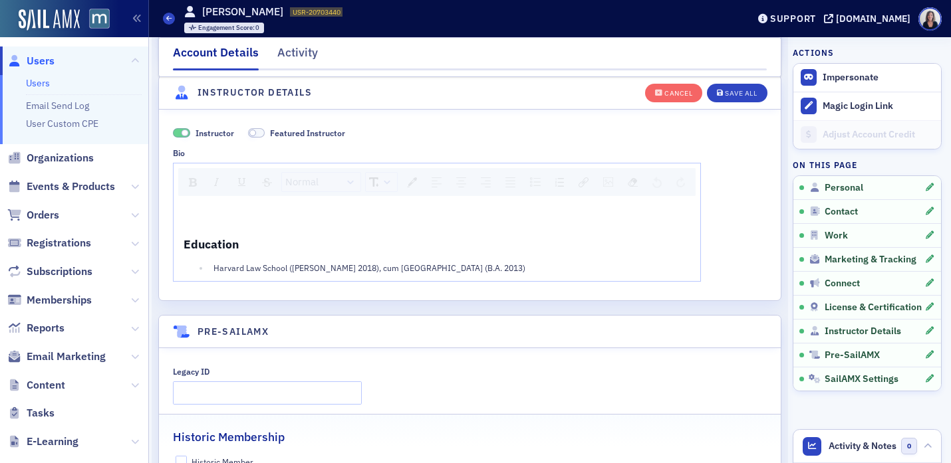
click at [197, 212] on div "rdw-editor" at bounding box center [436, 211] width 507 height 12
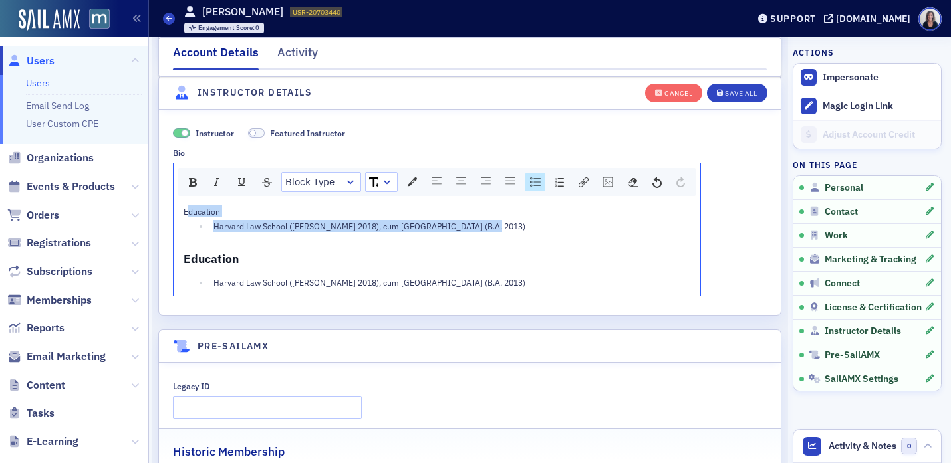
drag, startPoint x: 473, startPoint y: 228, endPoint x: 185, endPoint y: 211, distance: 289.0
click at [185, 211] on div "Education Harvard Law School (J.D. 2018), cum laudeYale University (B.A. 2013) …" at bounding box center [436, 246] width 507 height 83
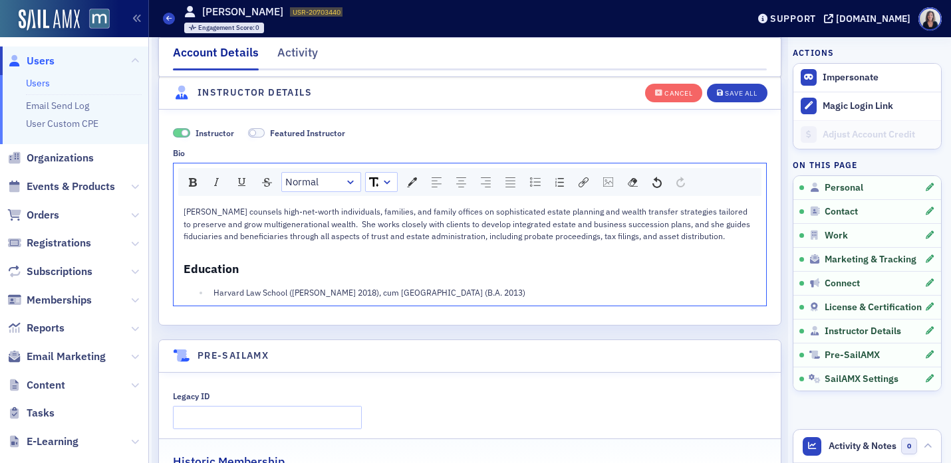
click at [185, 255] on div "Meghan Federman counsels high-net-worth individuals, families, and family offic…" at bounding box center [469, 251] width 573 height 93
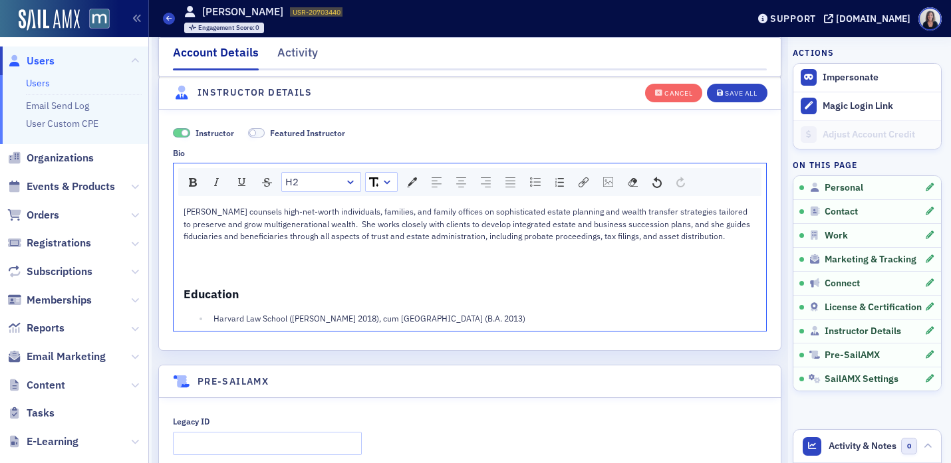
click at [185, 255] on div "Meghan Federman counsels high-net-worth individuals, families, and family offic…" at bounding box center [469, 264] width 573 height 119
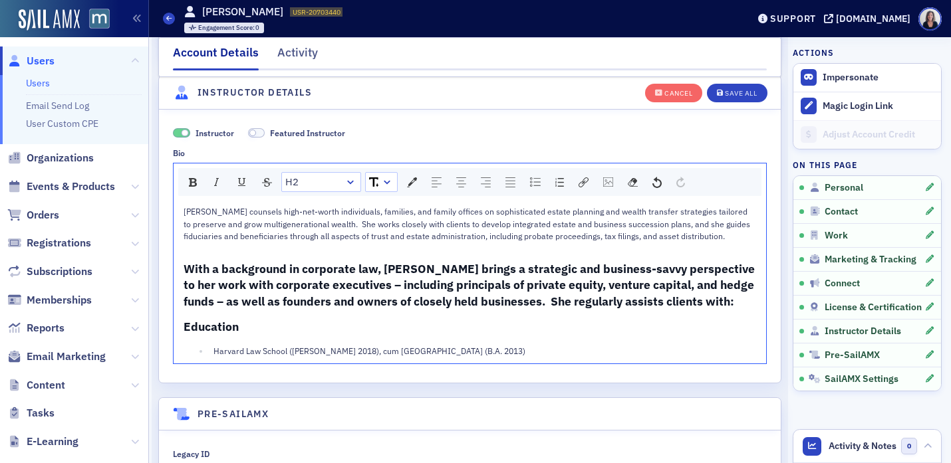
drag, startPoint x: 245, startPoint y: 329, endPoint x: 299, endPoint y: 316, distance: 55.3
click at [245, 329] on div "Education" at bounding box center [469, 327] width 573 height 17
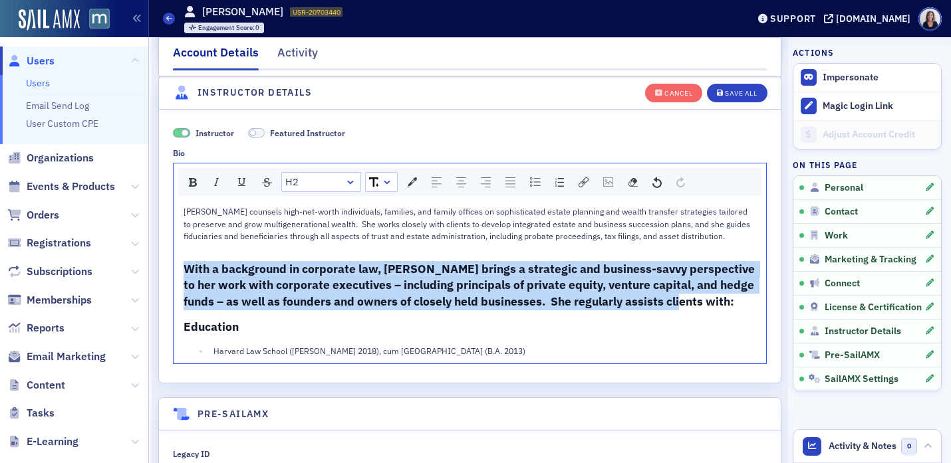
drag, startPoint x: 688, startPoint y: 306, endPoint x: 184, endPoint y: 265, distance: 505.5
click at [184, 265] on div "With a background in corporate law, Meg brings a strategic and business-savvy p…" at bounding box center [469, 285] width 573 height 49
click at [191, 185] on img "rdw-inline-control" at bounding box center [193, 182] width 8 height 9
click at [350, 184] on div "rdw-dropdown" at bounding box center [350, 181] width 11 height 13
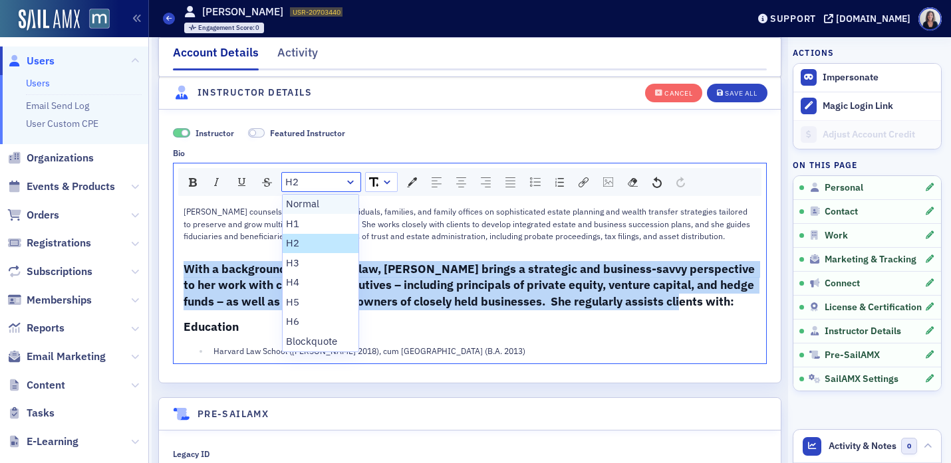
click at [327, 202] on li "Normal" at bounding box center [321, 205] width 76 height 20
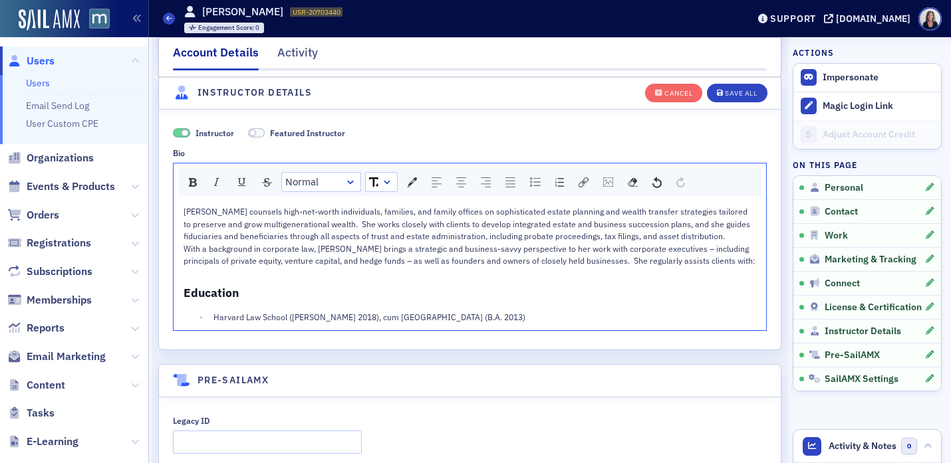
click at [281, 286] on div "Meghan Federman counsels high-net-worth individuals, families, and family offic…" at bounding box center [469, 264] width 573 height 118
click at [185, 251] on span "With a background in corporate law, Meg brings a strategic and business-savvy p…" at bounding box center [469, 254] width 572 height 23
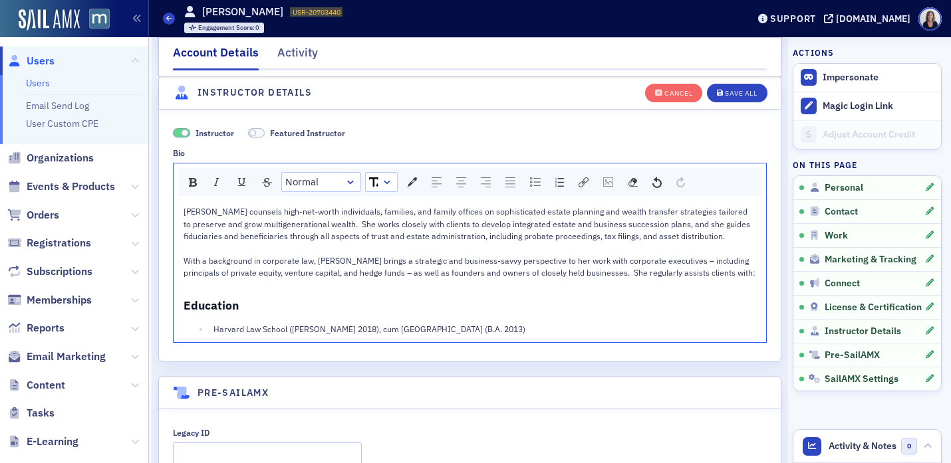
click at [192, 291] on div "Meghan Federman counsels high-net-worth individuals, families, and family offic…" at bounding box center [469, 270] width 573 height 130
click at [715, 279] on div "With a background in corporate law, Meg brings a strategic and business-savvy p…" at bounding box center [469, 267] width 573 height 25
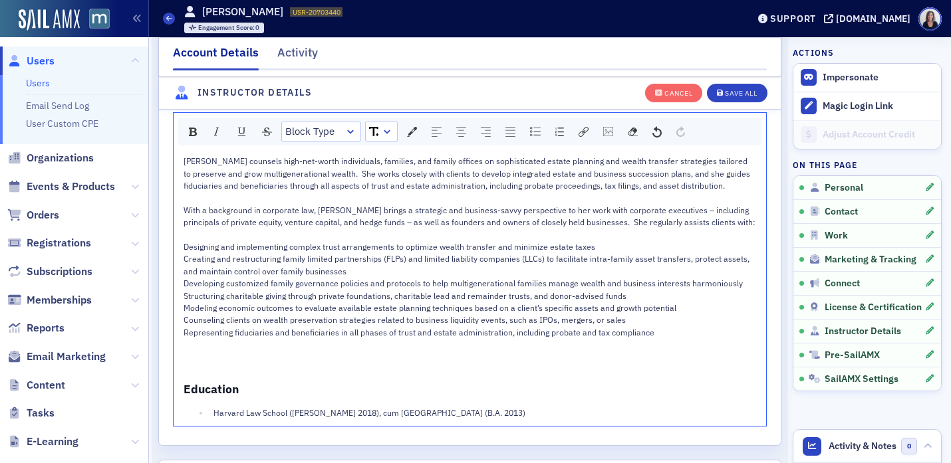
scroll to position [2593, 0]
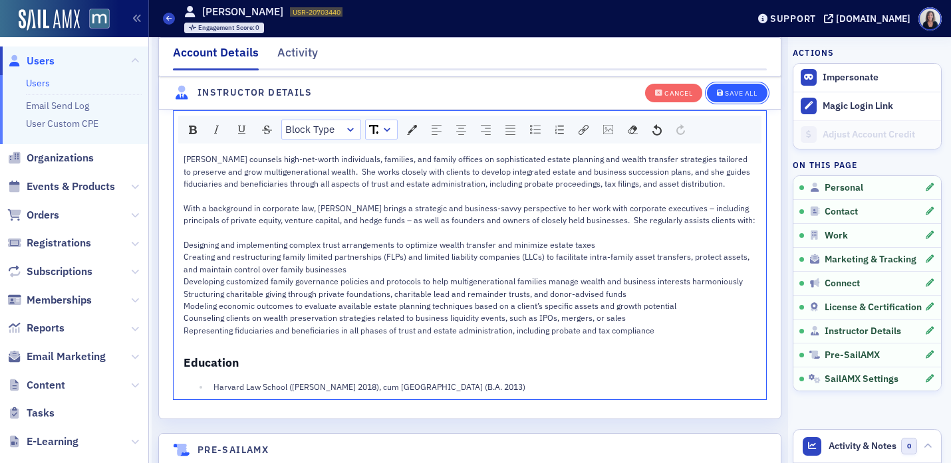
click at [738, 95] on div "Save All" at bounding box center [741, 93] width 32 height 7
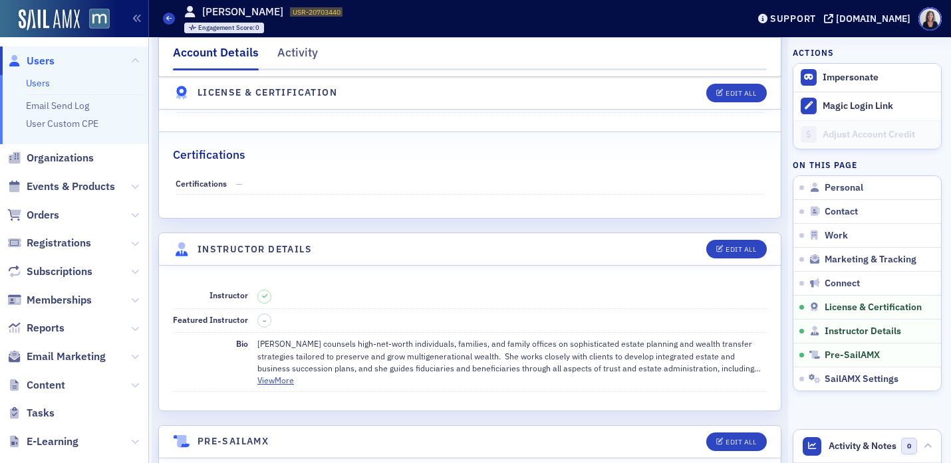
scroll to position [2178, 0]
click at [741, 252] on div "Edit All" at bounding box center [740, 250] width 31 height 7
select select "US"
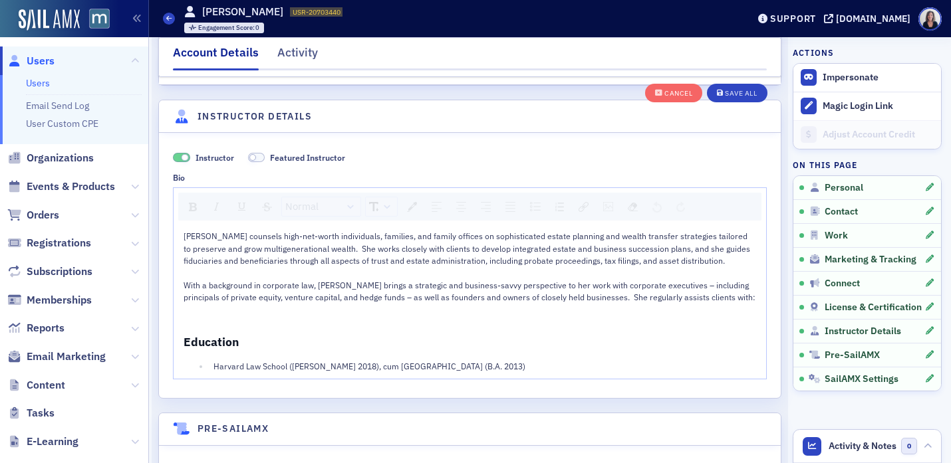
scroll to position [2541, 0]
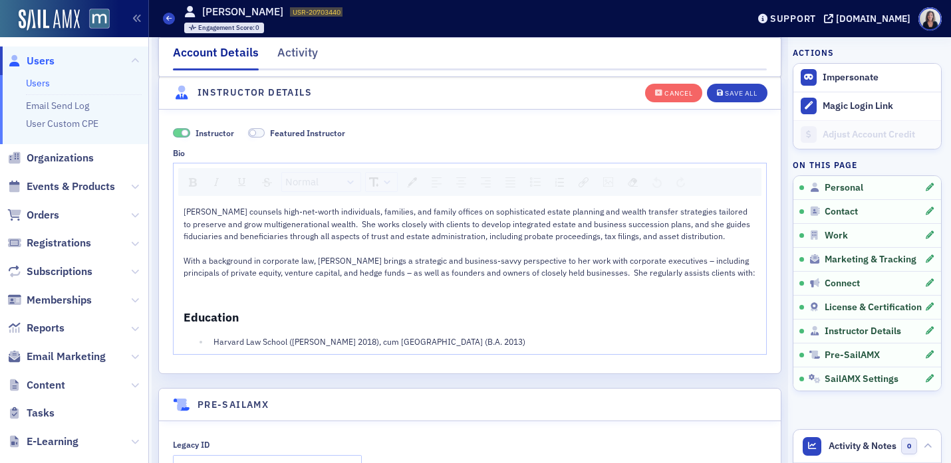
click at [214, 291] on div "rdw-editor" at bounding box center [469, 285] width 573 height 12
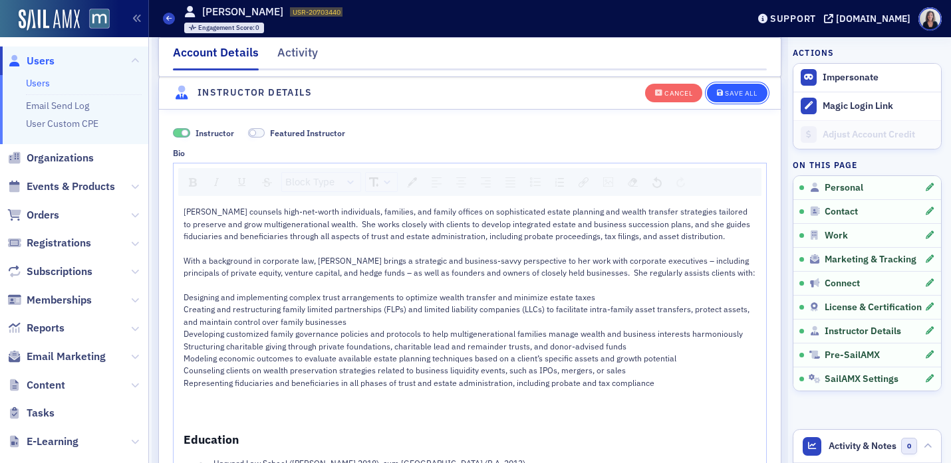
click at [743, 95] on div "Save All" at bounding box center [741, 93] width 32 height 7
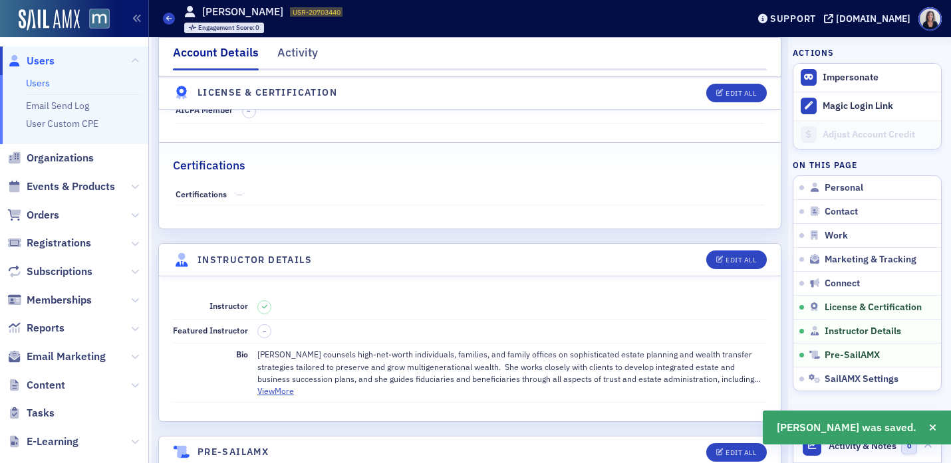
scroll to position [2170, 0]
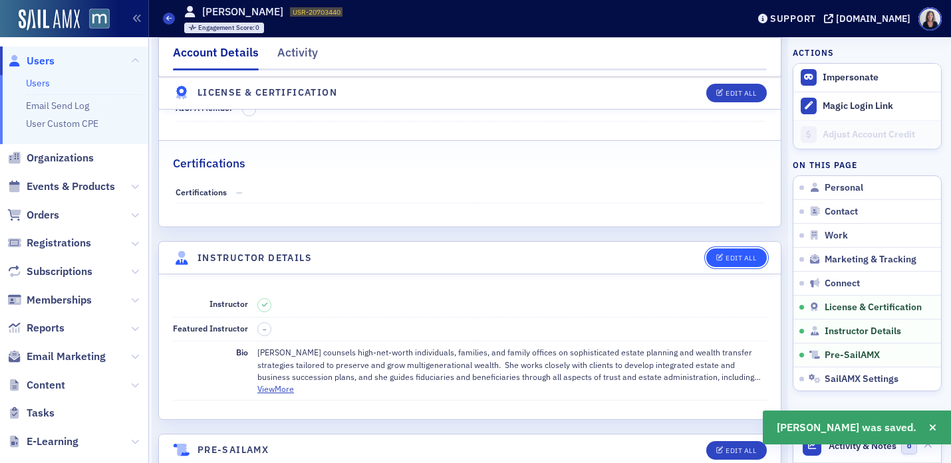
click at [742, 262] on div "Edit All" at bounding box center [740, 258] width 31 height 7
select select "US"
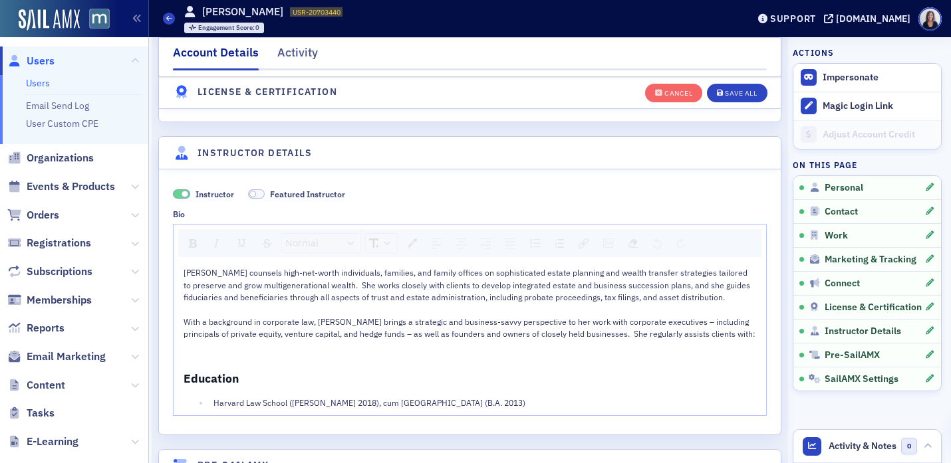
scroll to position [2541, 0]
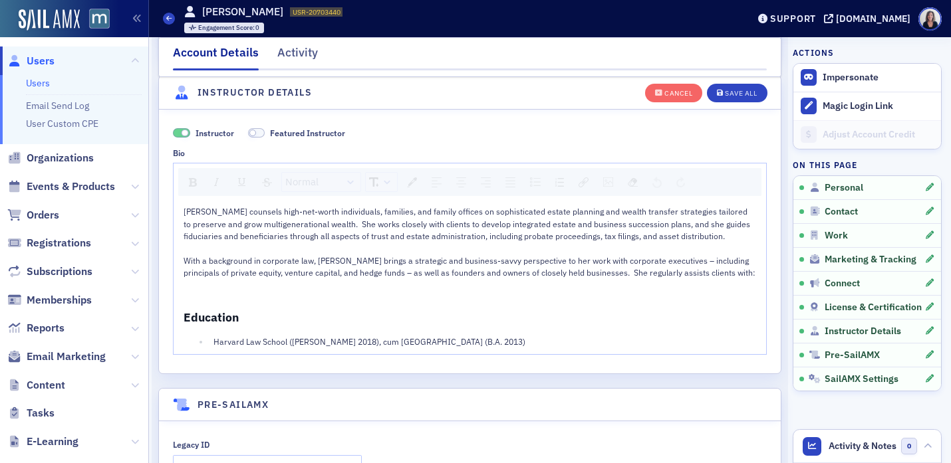
click at [193, 303] on div "Meghan Federman counsels high-net-worth individuals, families, and family offic…" at bounding box center [469, 276] width 573 height 142
click at [188, 290] on div "rdw-editor" at bounding box center [469, 285] width 573 height 12
click at [713, 279] on div "With a background in corporate law, Meg brings a strategic and business-savvy p…" at bounding box center [469, 267] width 573 height 25
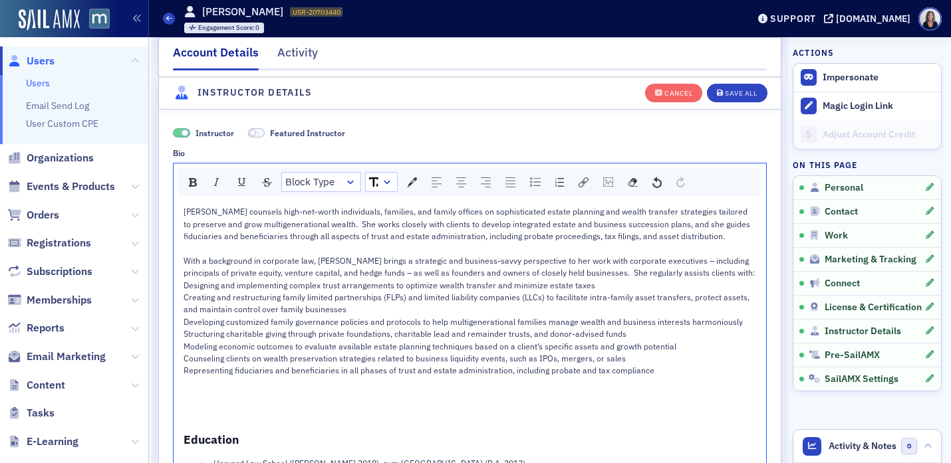
click at [721, 275] on div "With a background in corporate law, Meg brings a strategic and business-savvy p…" at bounding box center [469, 267] width 573 height 25
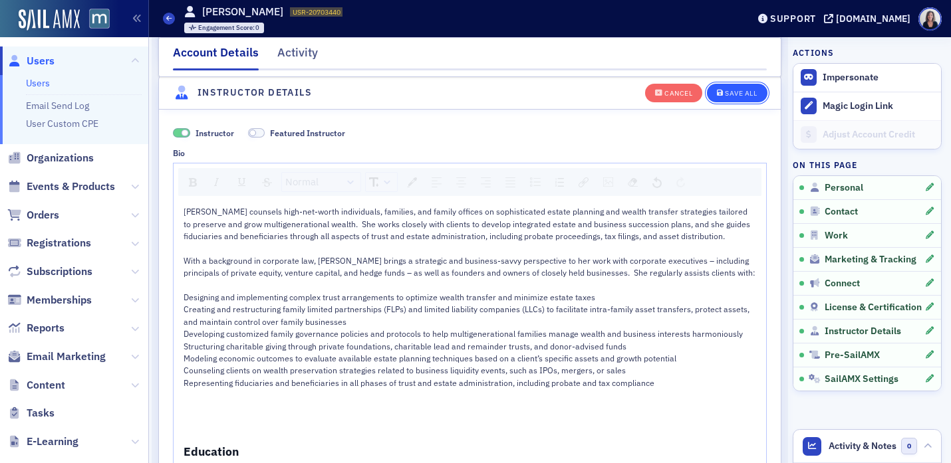
click at [746, 91] on div "Save All" at bounding box center [741, 93] width 32 height 7
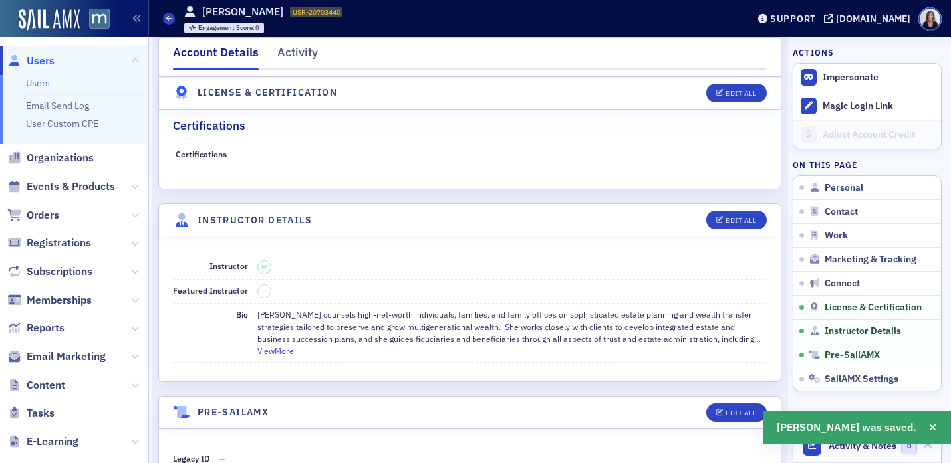
scroll to position [2165, 0]
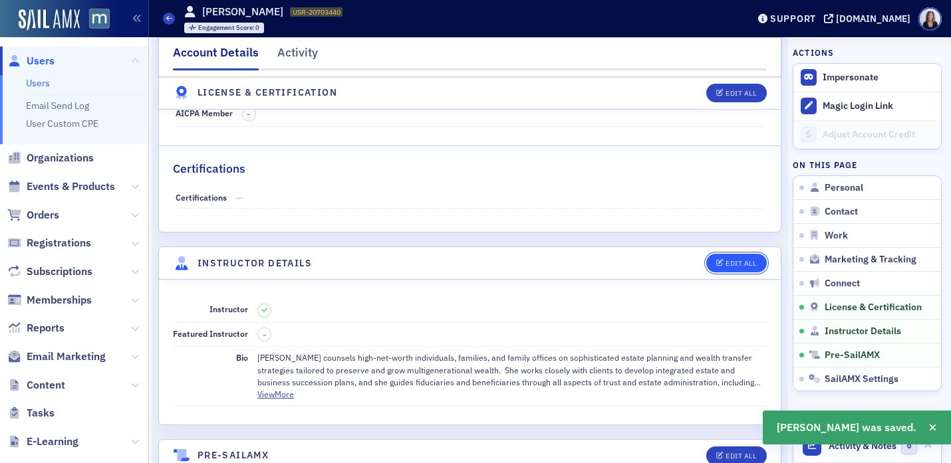
click at [735, 267] on div "Edit All" at bounding box center [740, 263] width 31 height 7
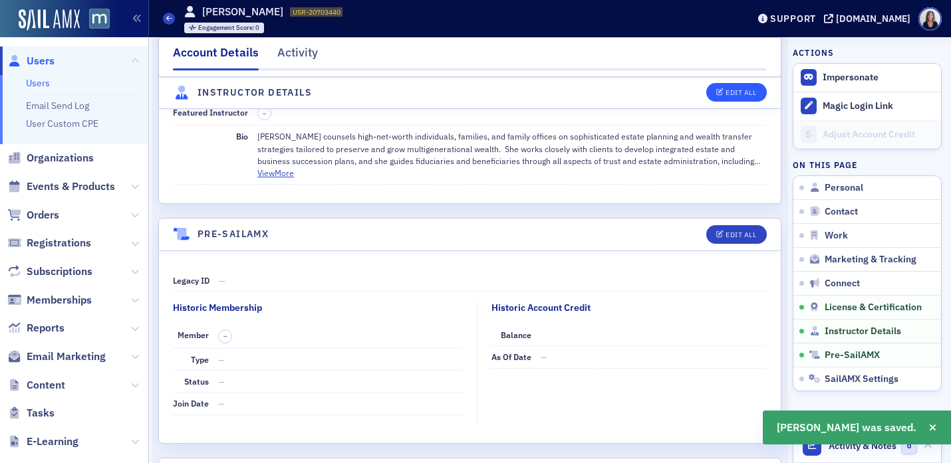
select select "US"
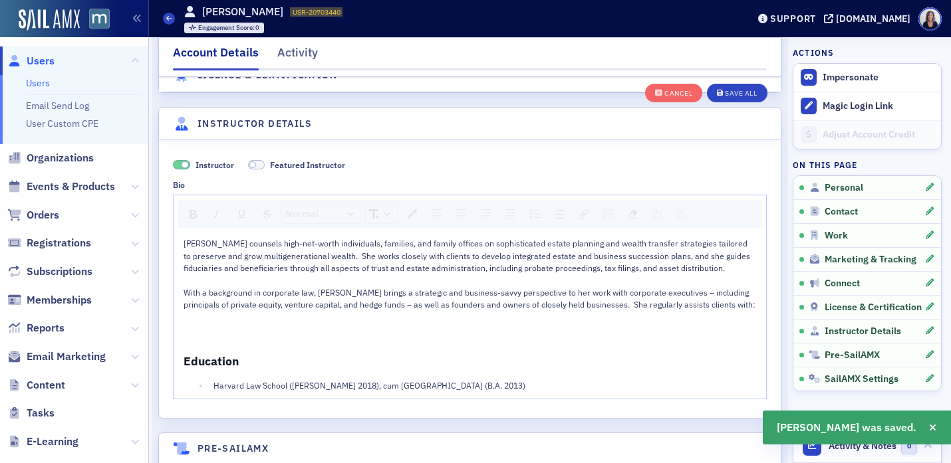
scroll to position [2541, 0]
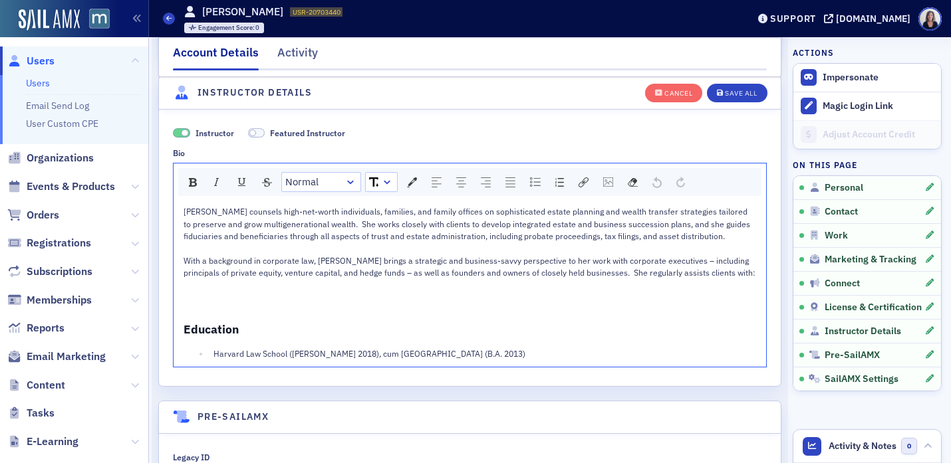
click at [212, 294] on div "rdw-editor" at bounding box center [469, 297] width 573 height 12
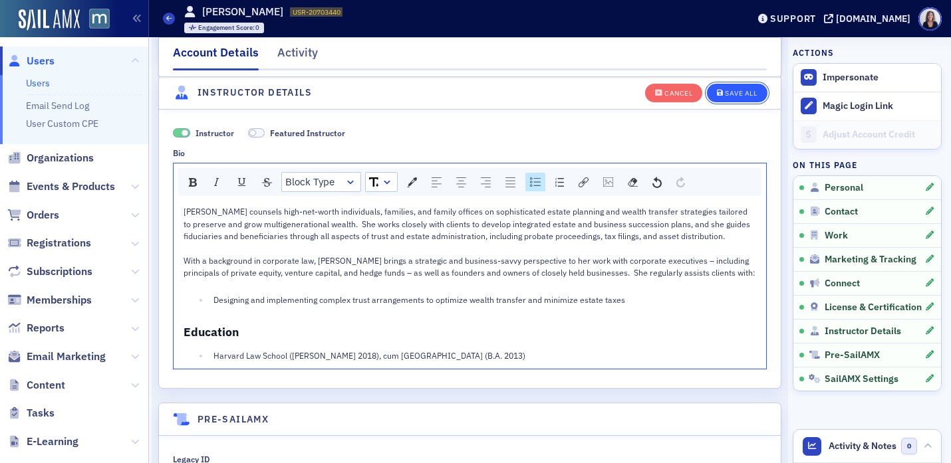
click at [736, 96] on button "Save All" at bounding box center [737, 92] width 60 height 19
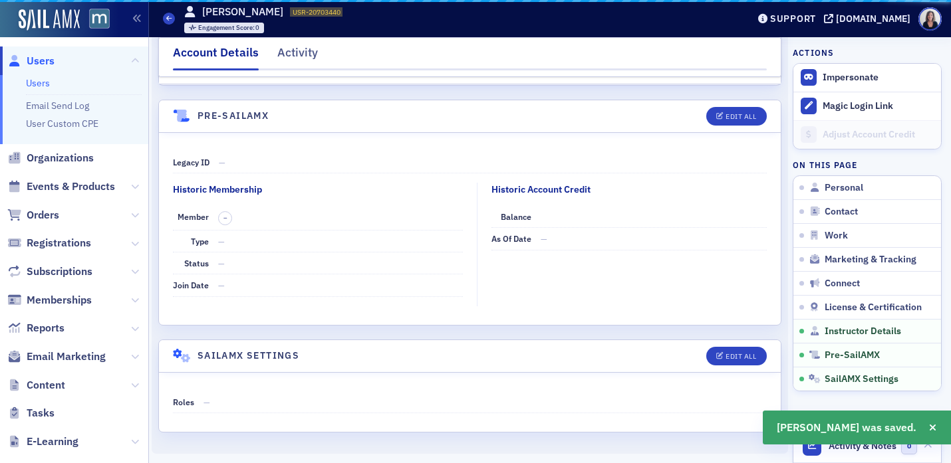
scroll to position [2507, 0]
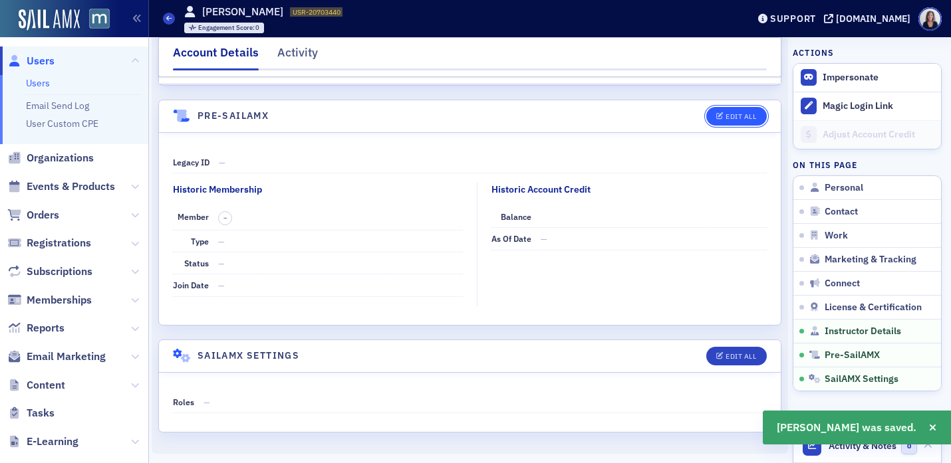
click at [730, 120] on div "Edit All" at bounding box center [740, 116] width 31 height 7
select select "US"
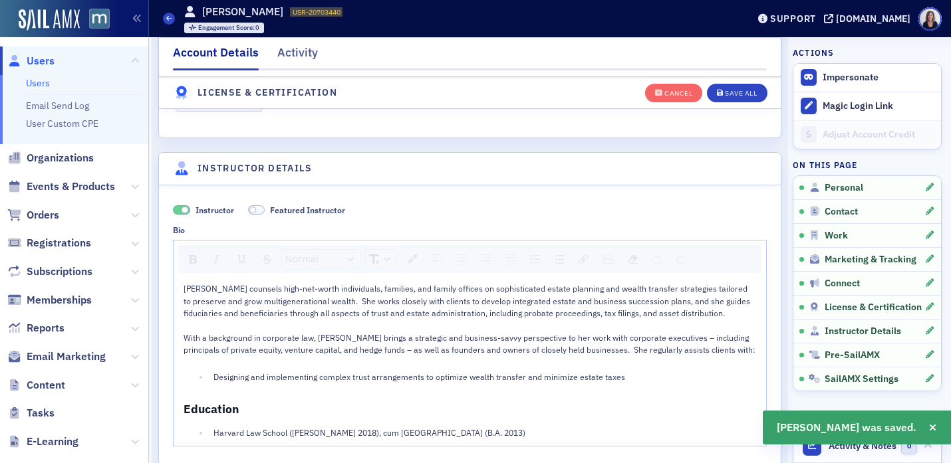
scroll to position [2466, 0]
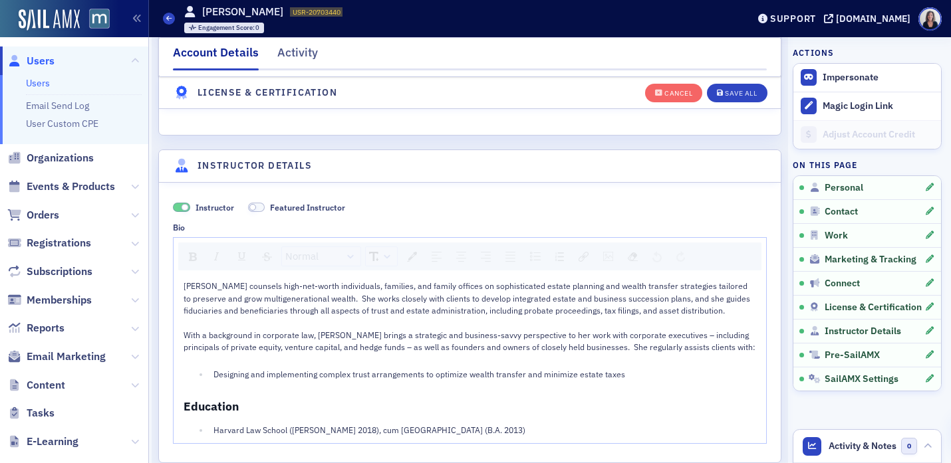
click at [643, 374] on div "Designing and implementing complex trust arrangements to optimize wealth transf…" at bounding box center [484, 374] width 543 height 12
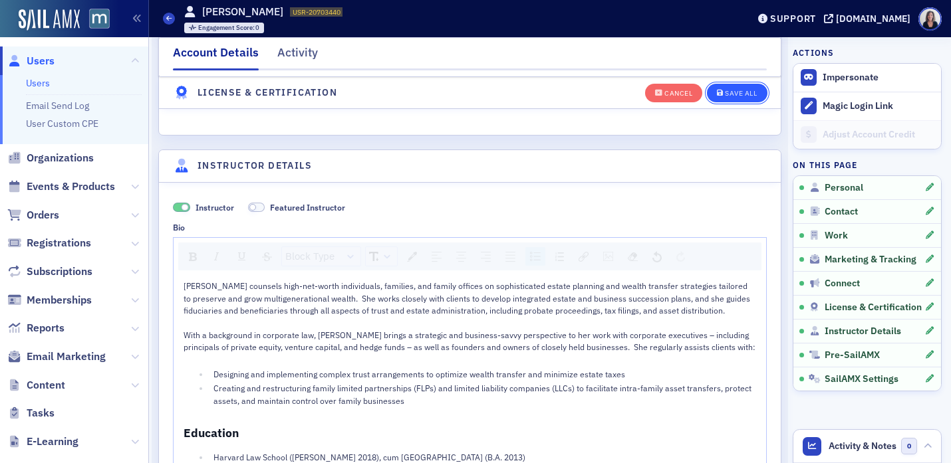
click at [743, 93] on div "Save All" at bounding box center [741, 93] width 32 height 7
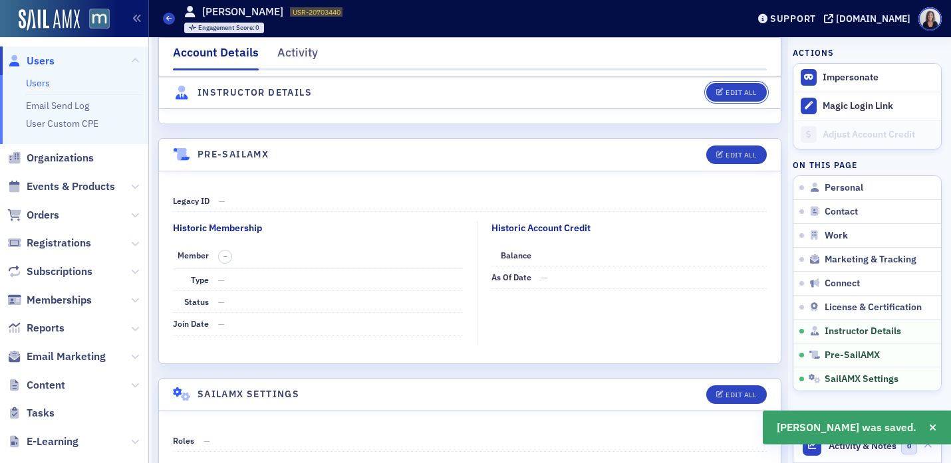
click at [742, 93] on div "Edit All" at bounding box center [740, 93] width 31 height 7
select select "US"
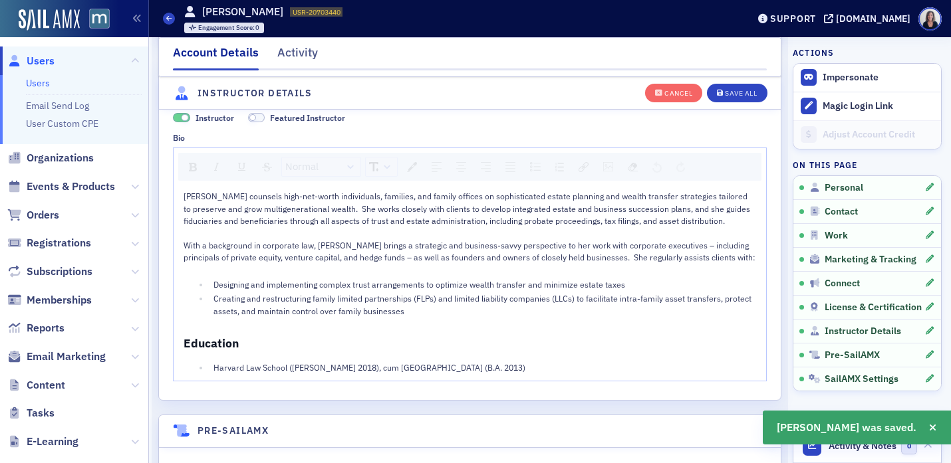
scroll to position [2541, 0]
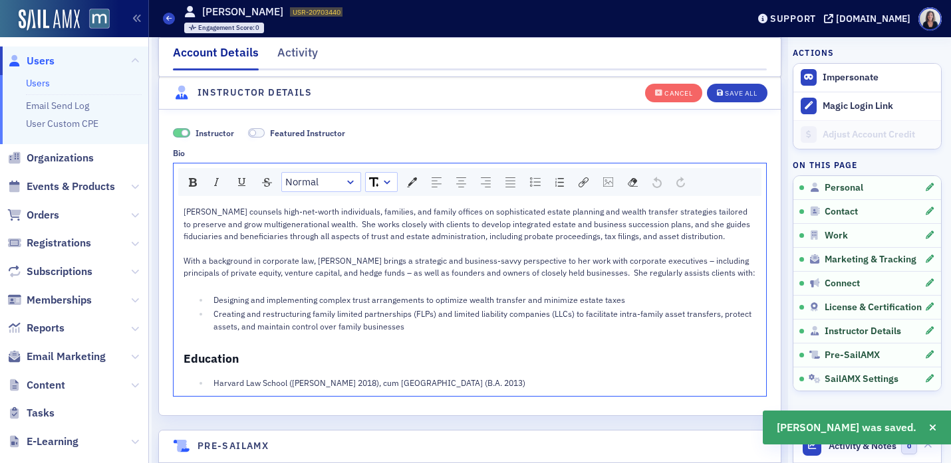
click at [419, 331] on div "Creating and restructuring family limited partnerships (FLPs) and limited liabi…" at bounding box center [484, 320] width 543 height 25
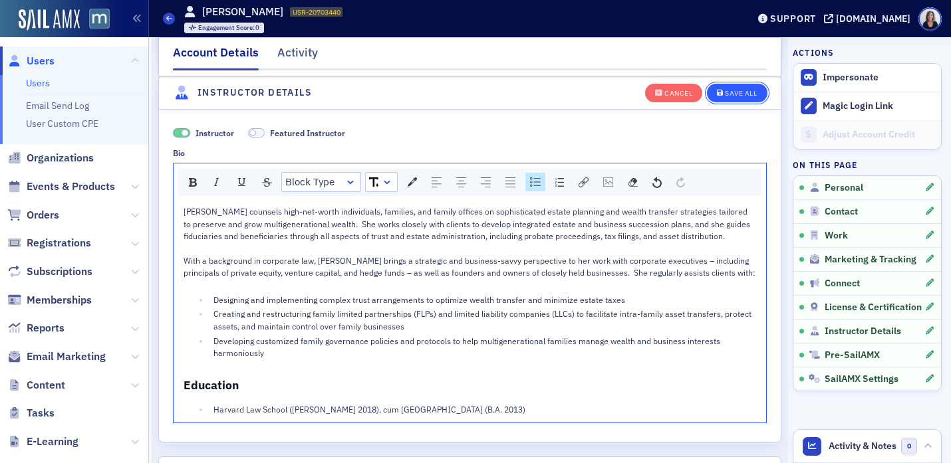
click at [733, 94] on div "Save All" at bounding box center [741, 93] width 32 height 7
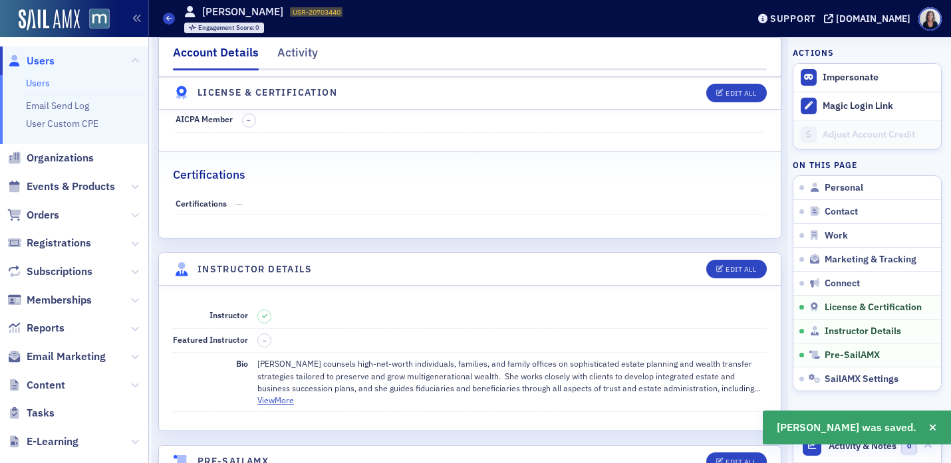
scroll to position [2168, 0]
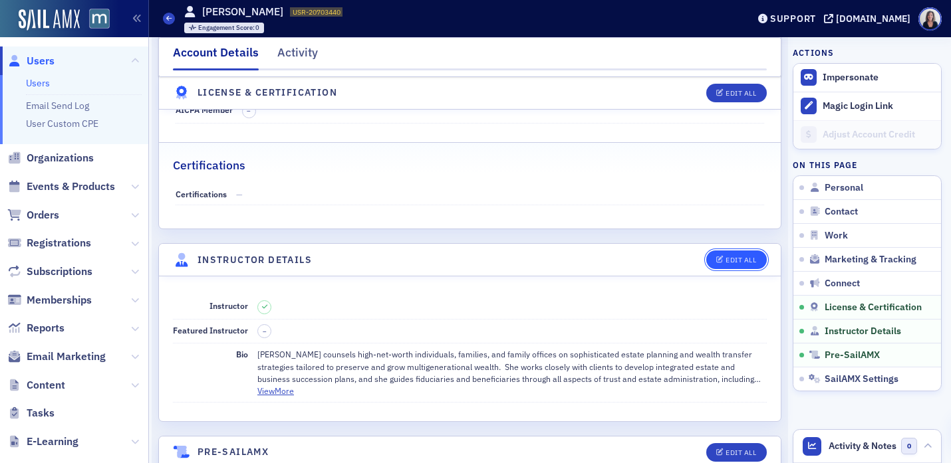
click at [744, 260] on div "Edit All" at bounding box center [740, 260] width 31 height 7
select select "US"
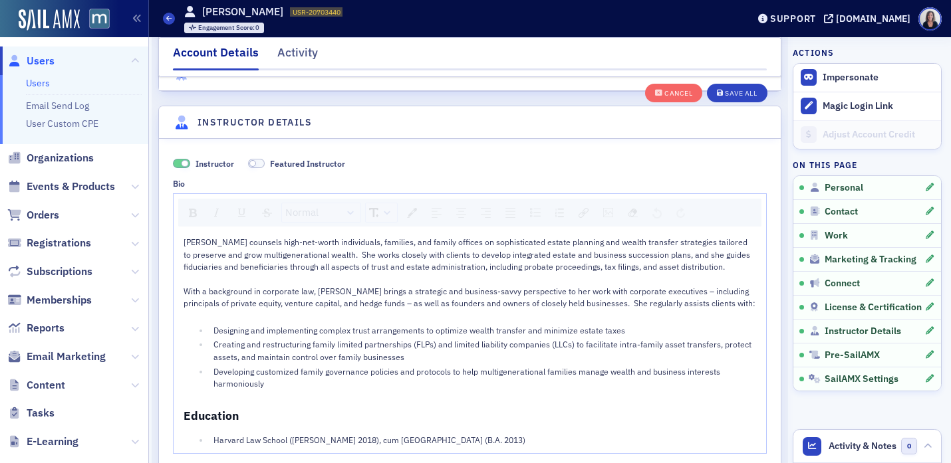
scroll to position [2541, 0]
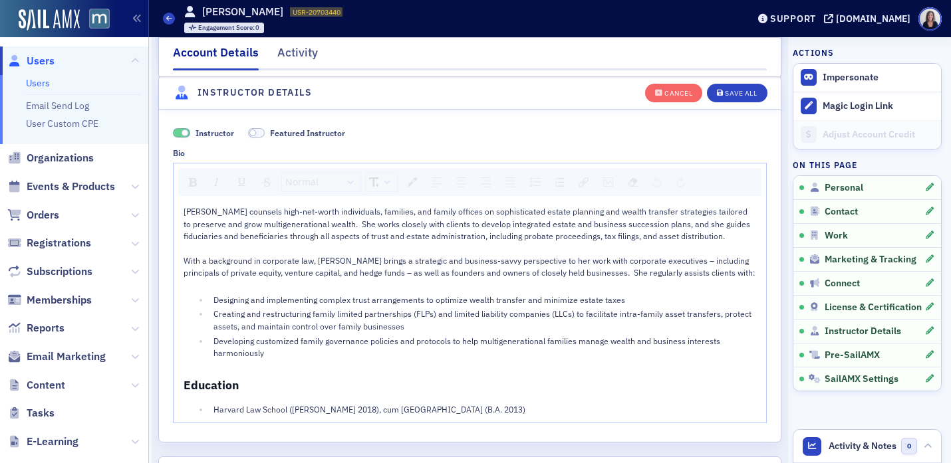
click at [283, 356] on div "Developing customized family governance policies and protocols to help multigen…" at bounding box center [484, 347] width 543 height 25
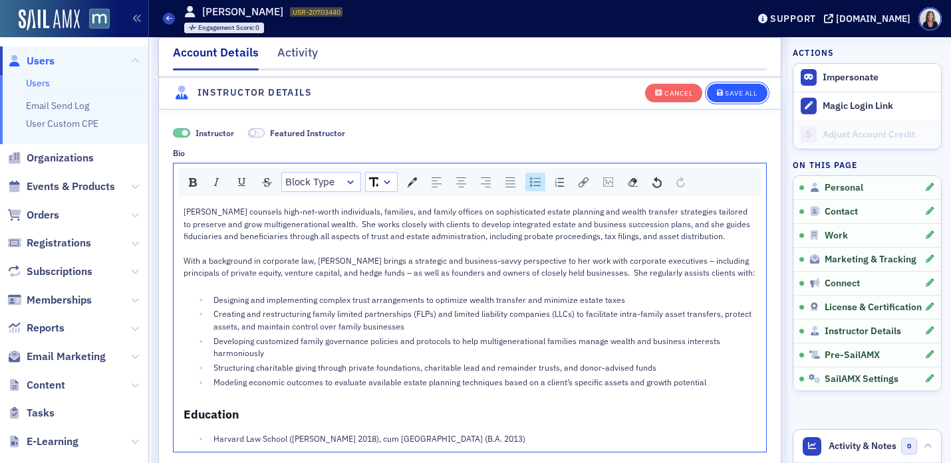
click at [751, 92] on div "Save All" at bounding box center [741, 93] width 32 height 7
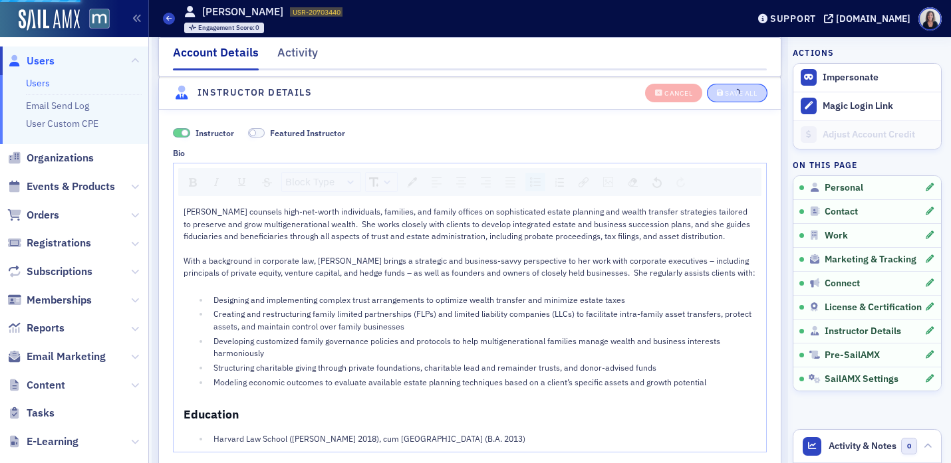
scroll to position [2507, 0]
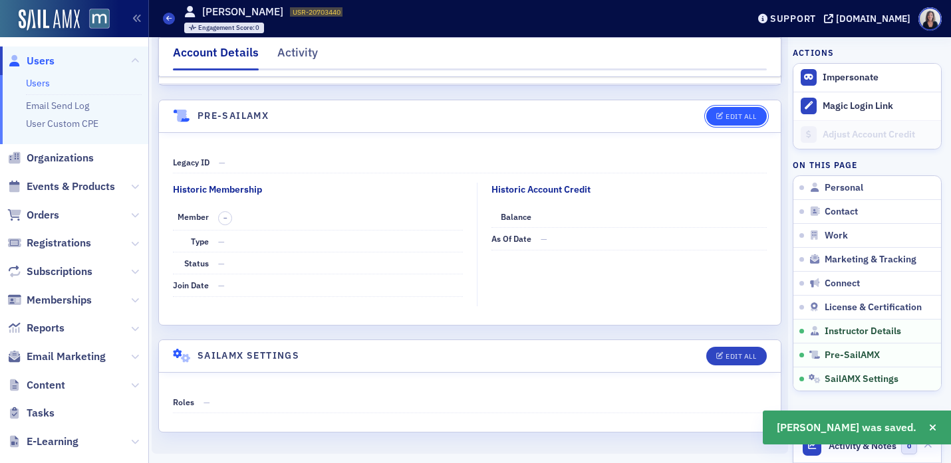
click at [737, 118] on div "Edit All" at bounding box center [740, 116] width 31 height 7
select select "US"
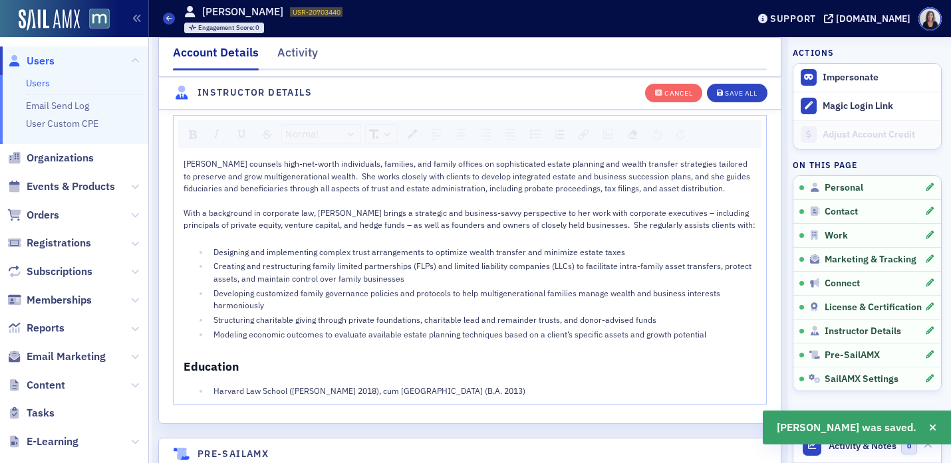
scroll to position [2574, 0]
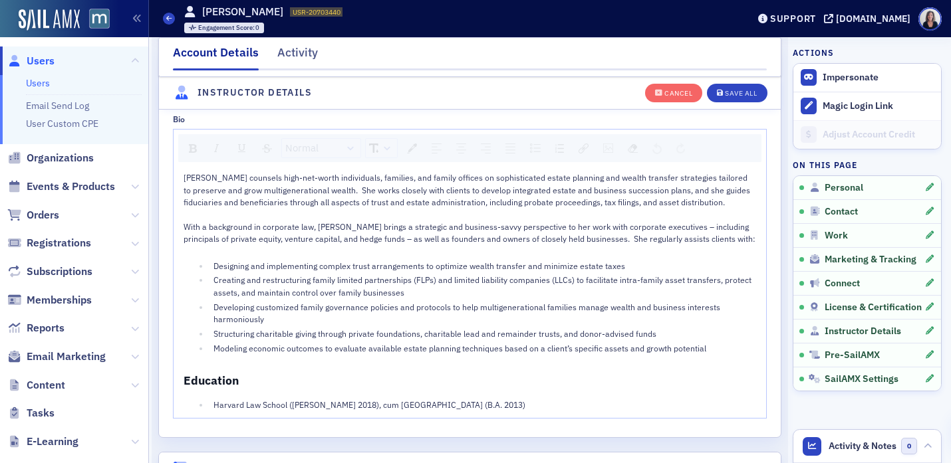
click at [206, 372] on div "Meghan Federman counsels high-net-worth individuals, families, and family offic…" at bounding box center [469, 290] width 573 height 239
click at [715, 346] on div "Modeling economic outcomes to evaluate available estate planning techniques bas…" at bounding box center [484, 348] width 543 height 12
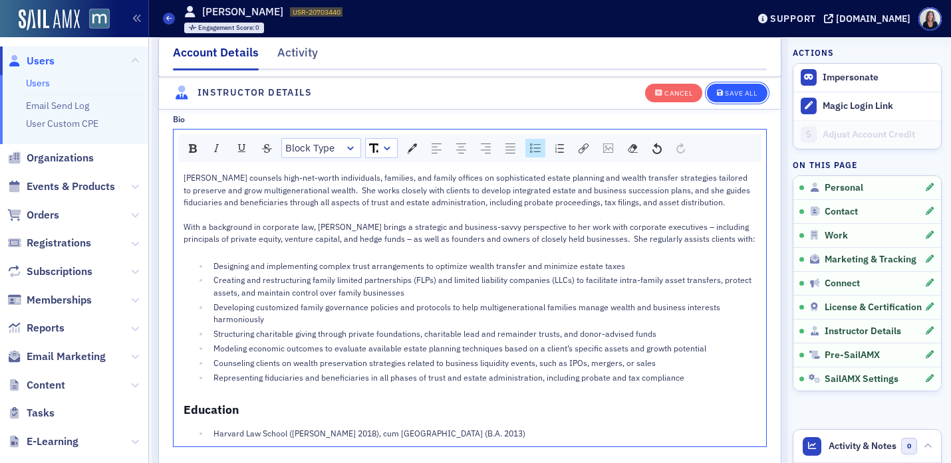
click at [754, 91] on div "Save All" at bounding box center [741, 93] width 32 height 7
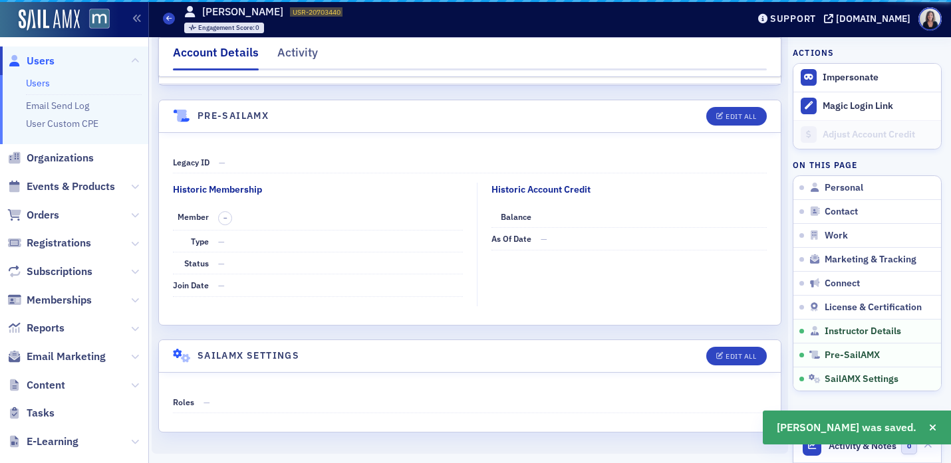
scroll to position [2507, 0]
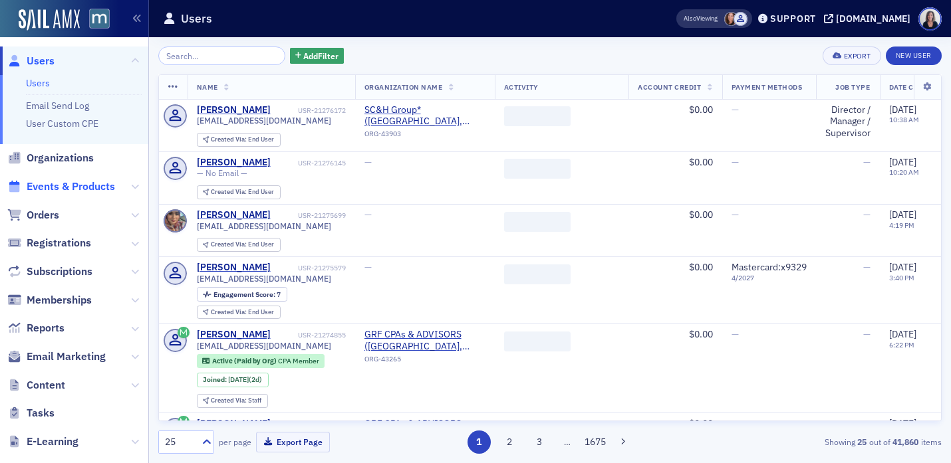
click at [83, 185] on span "Events & Products" at bounding box center [71, 186] width 88 height 15
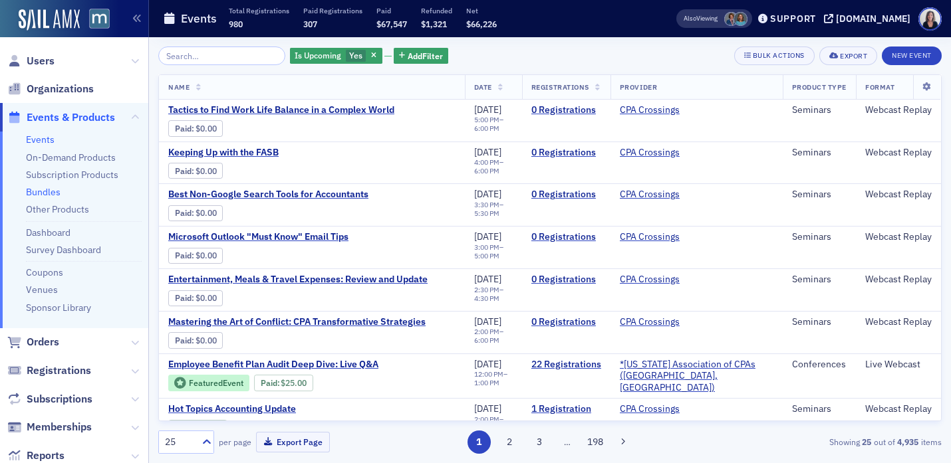
click at [55, 192] on link "Bundles" at bounding box center [43, 192] width 35 height 12
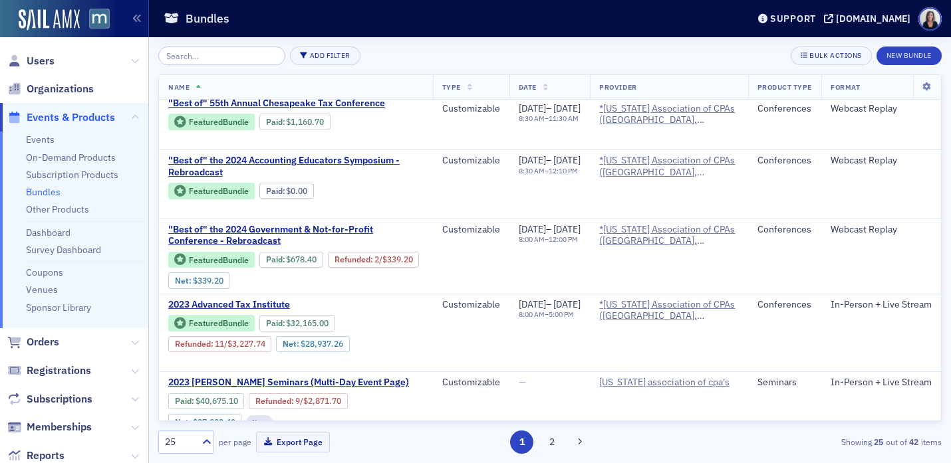
scroll to position [204, 0]
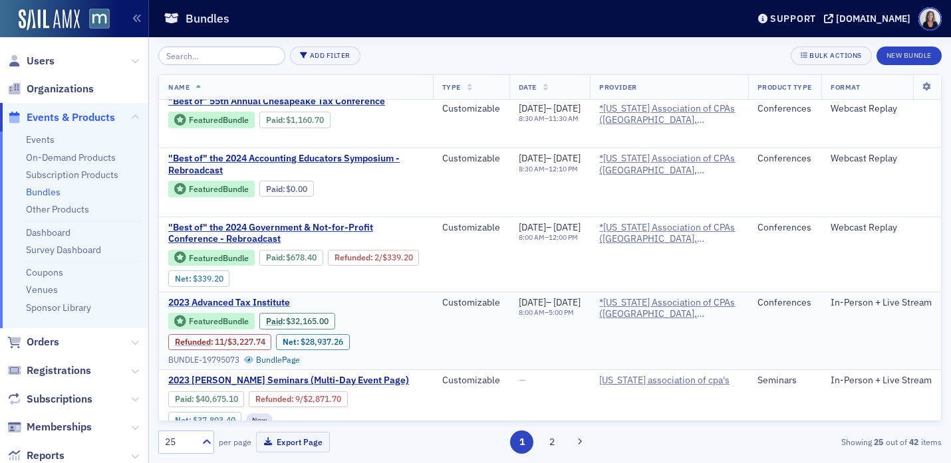
click at [257, 309] on span "2023 Advanced Tax Institute" at bounding box center [279, 303] width 223 height 12
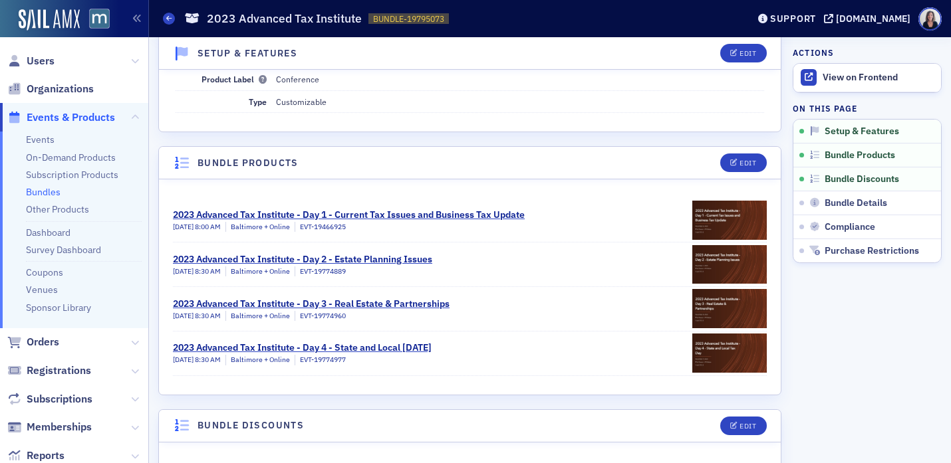
scroll to position [156, 0]
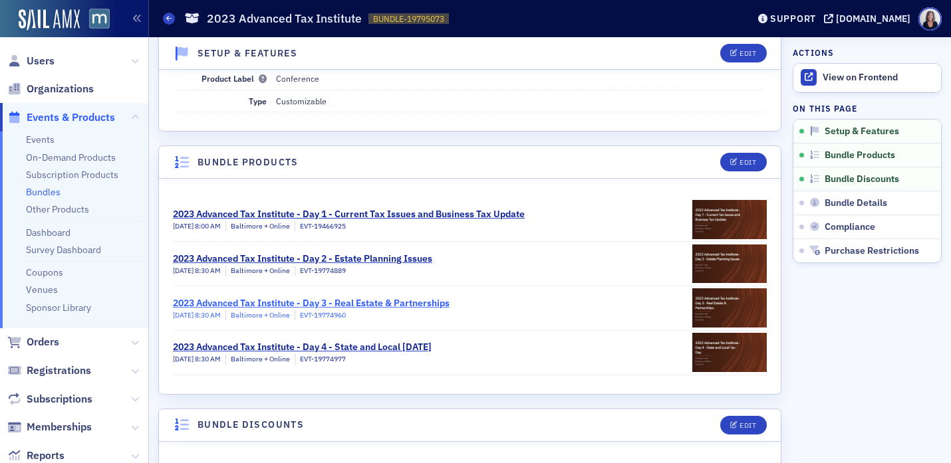
click at [357, 305] on div "2023 Advanced Tax Institute - Day 3 - Real Estate & Partnerships" at bounding box center [311, 303] width 277 height 14
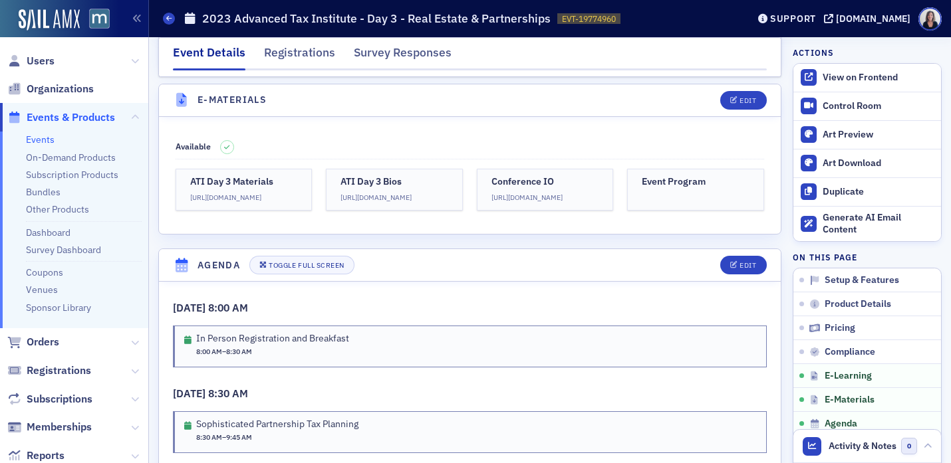
scroll to position [1972, 0]
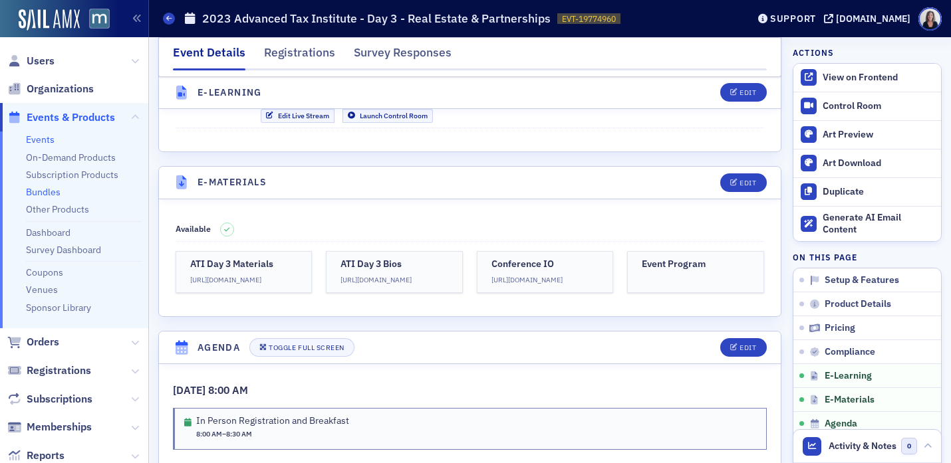
click at [49, 188] on link "Bundles" at bounding box center [43, 192] width 35 height 12
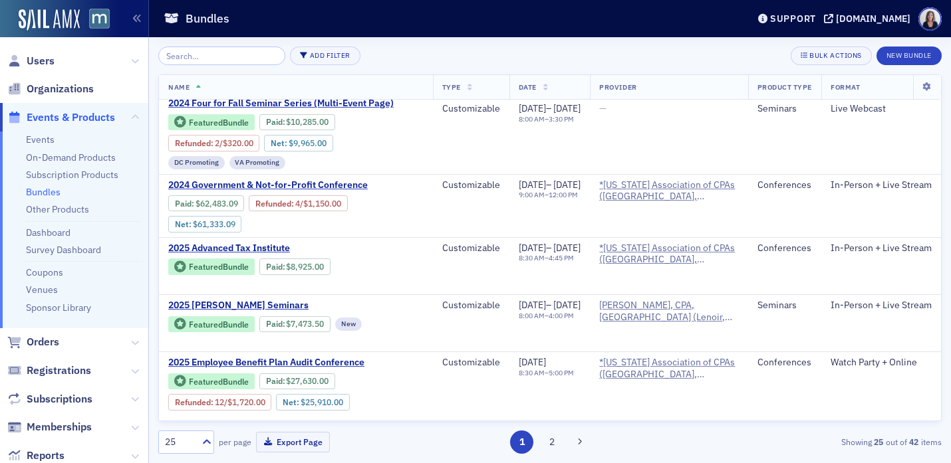
scroll to position [921, 0]
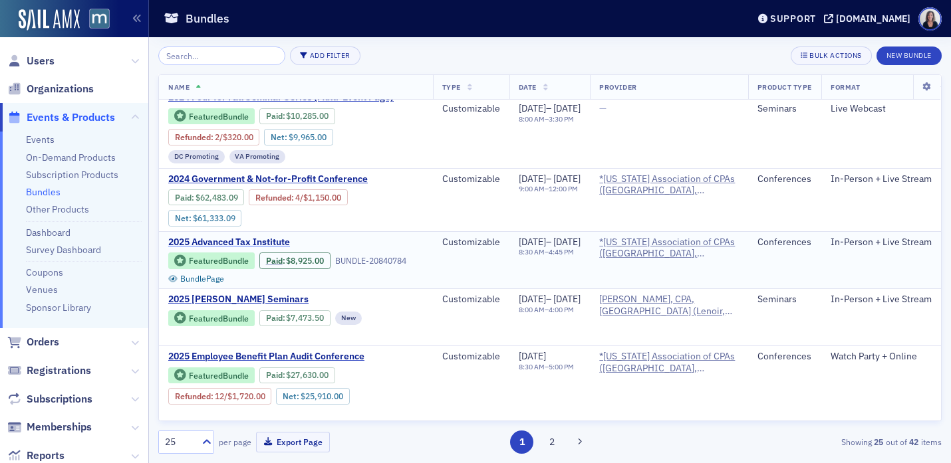
click at [251, 249] on span "2025 Advanced Tax Institute" at bounding box center [279, 243] width 223 height 12
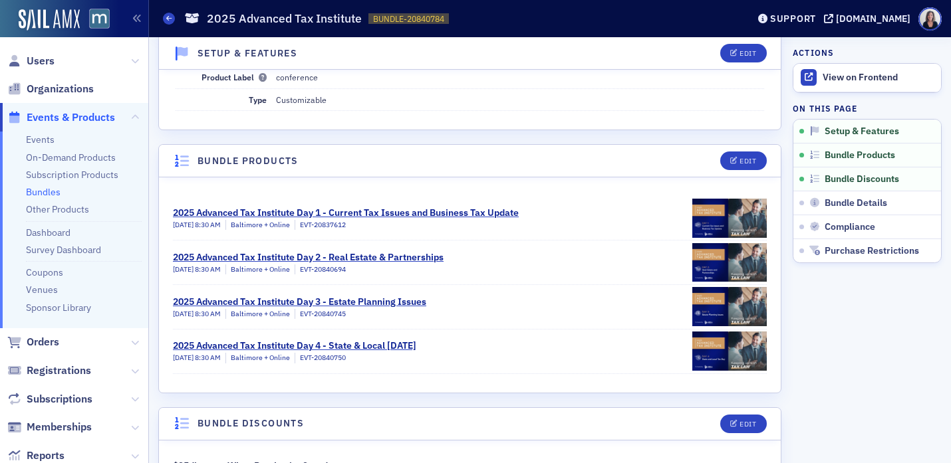
scroll to position [160, 0]
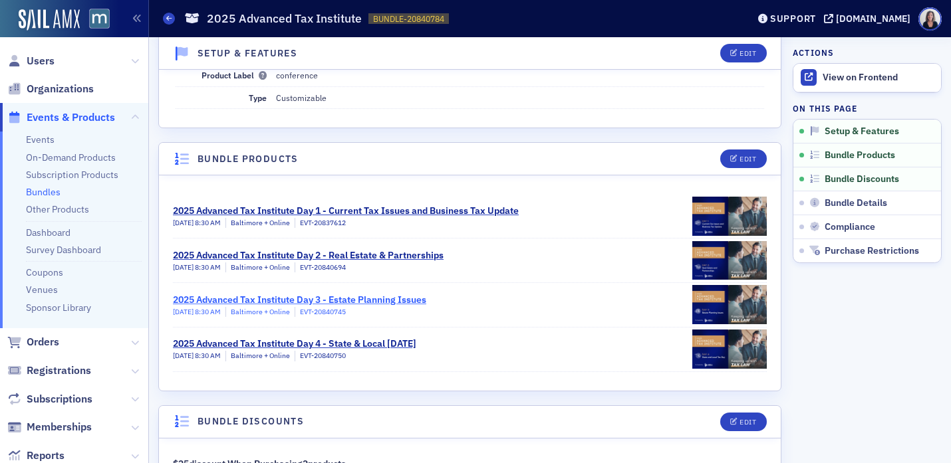
click at [376, 299] on div "2025 Advanced Tax Institute Day 3 - Estate Planning Issues" at bounding box center [299, 300] width 253 height 14
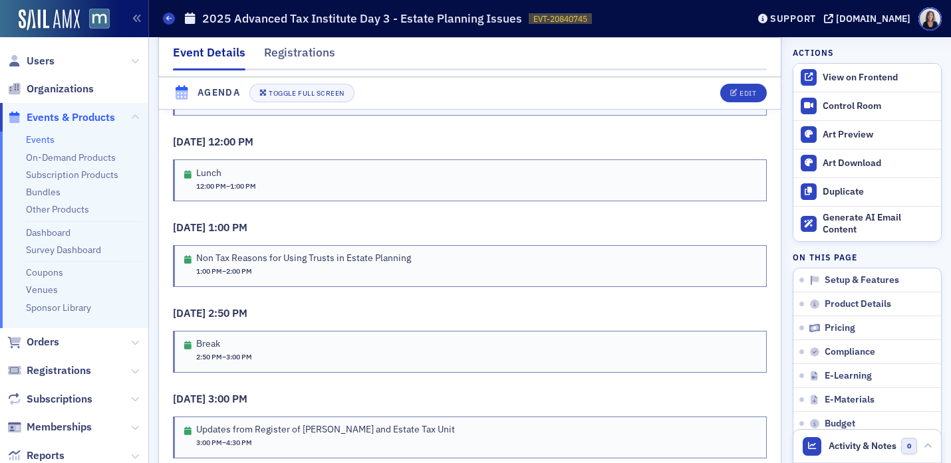
scroll to position [2616, 0]
click at [748, 98] on button "Edit" at bounding box center [743, 93] width 46 height 19
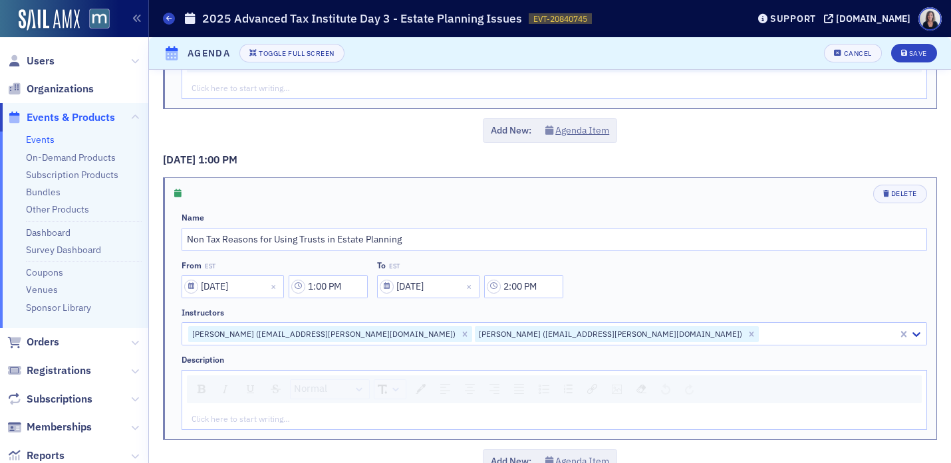
scroll to position [1607, 0]
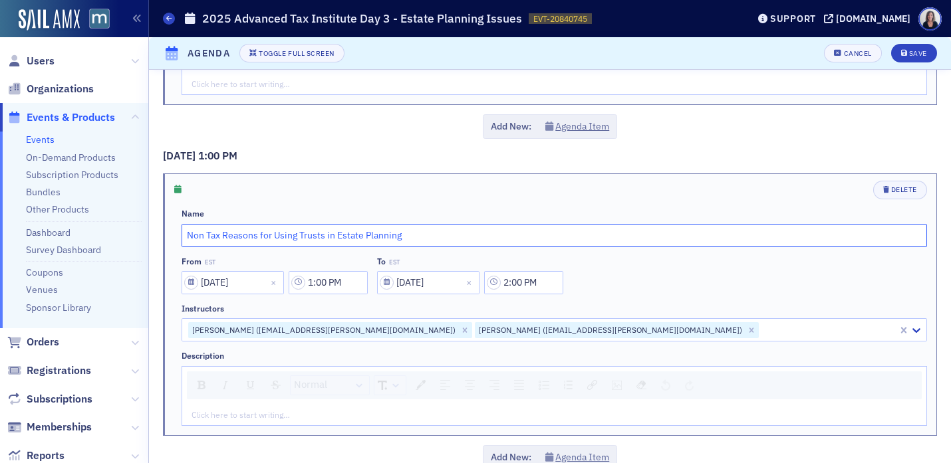
click at [186, 239] on input "Non Tax Reasons for Using Trusts in Estate Planning" at bounding box center [553, 235] width 745 height 23
type input "Trust Me: Non Tax Reasons for Using Trusts in Estate Planning"
click at [606, 270] on div "From EST [DATE] 1:00 PM To EST [DATE] 2:00 PM" at bounding box center [553, 276] width 745 height 38
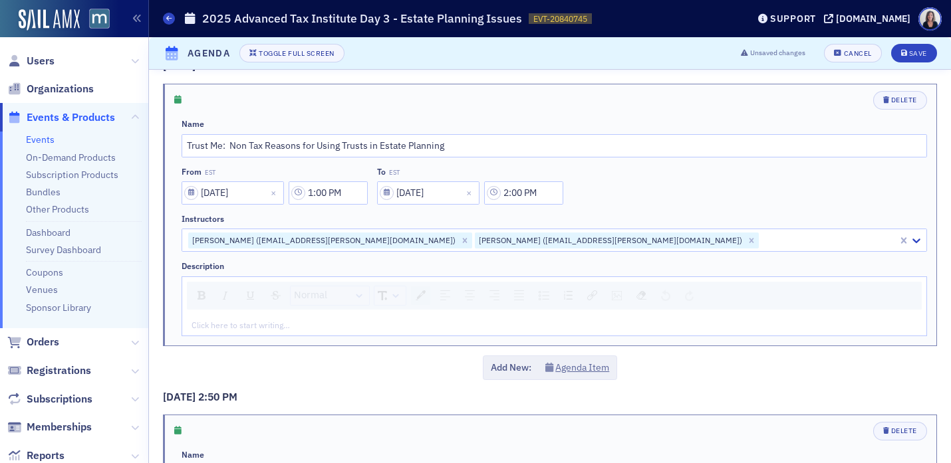
scroll to position [1700, 0]
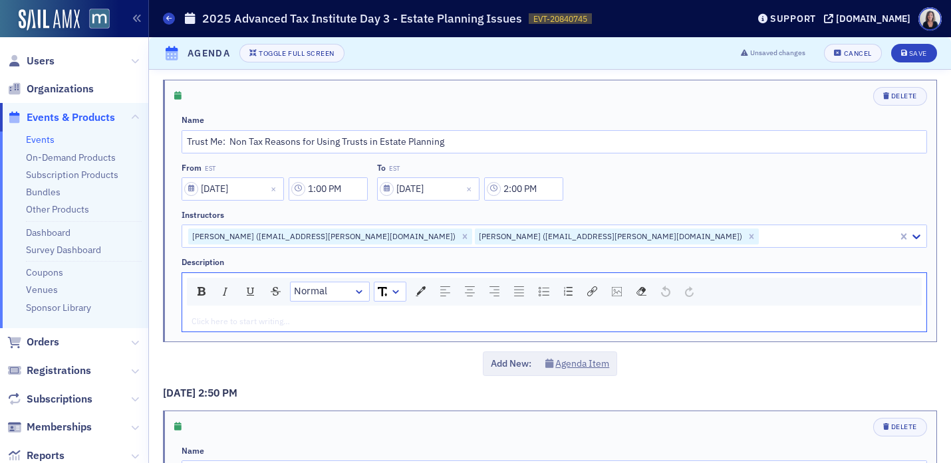
click at [326, 318] on div "rdw-editor" at bounding box center [554, 321] width 725 height 12
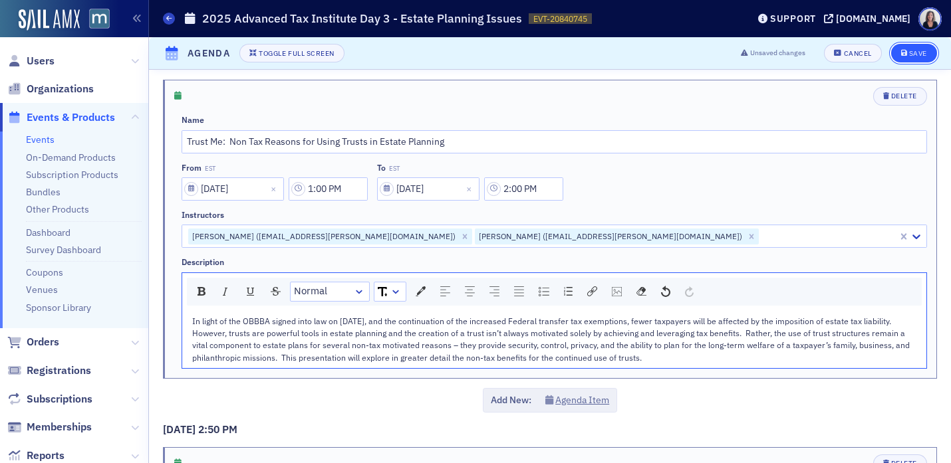
click at [919, 51] on div "Save" at bounding box center [918, 53] width 18 height 7
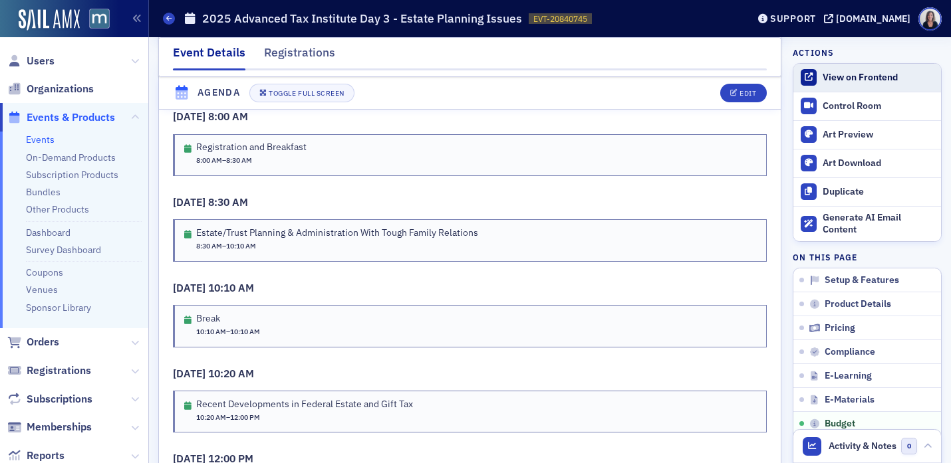
click at [841, 74] on div "View on Frontend" at bounding box center [878, 78] width 112 height 12
click at [0, 0] on div "Users Organizations Events & Products Events On-Demand Products Subscription Pr…" at bounding box center [475, 231] width 951 height 463
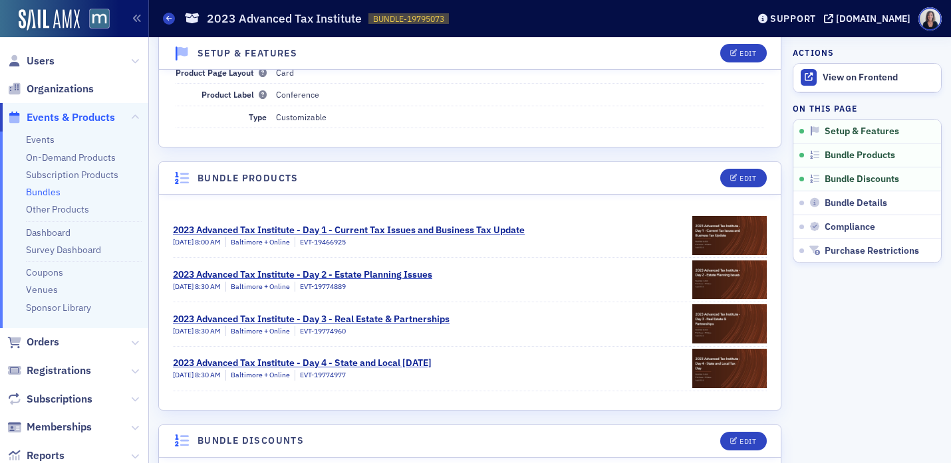
scroll to position [142, 0]
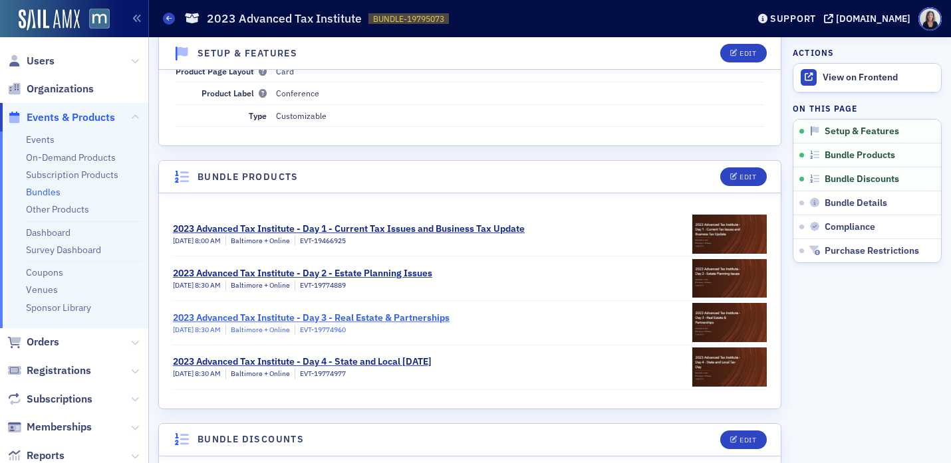
click at [344, 317] on div "2023 Advanced Tax Institute - Day 3 - Real Estate & Partnerships" at bounding box center [311, 318] width 277 height 14
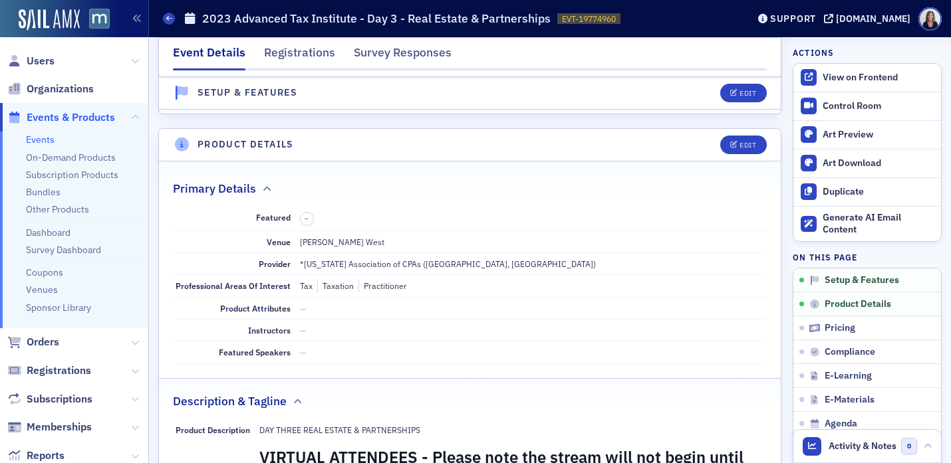
scroll to position [82, 0]
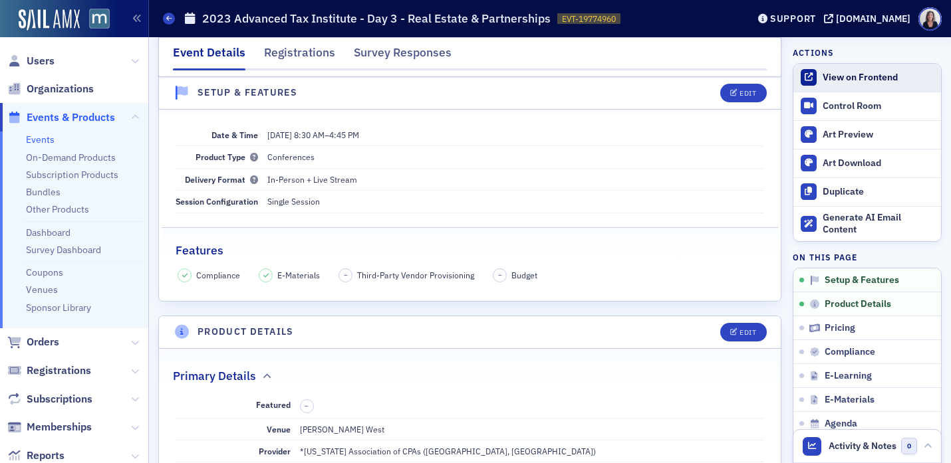
click at [878, 79] on div "View on Frontend" at bounding box center [878, 78] width 112 height 12
